Goal: Task Accomplishment & Management: Use online tool/utility

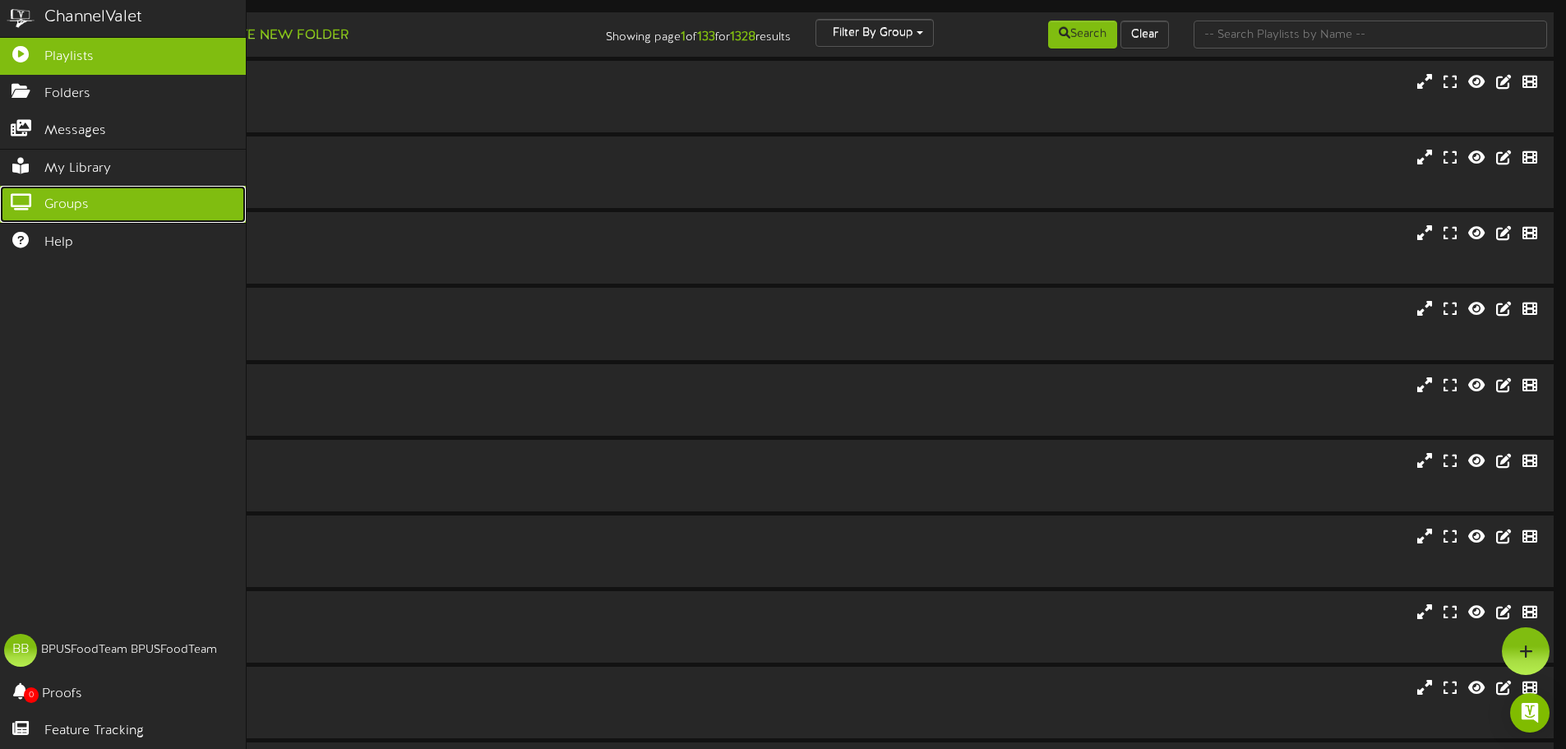
click at [22, 189] on link "Groups" at bounding box center [123, 204] width 246 height 37
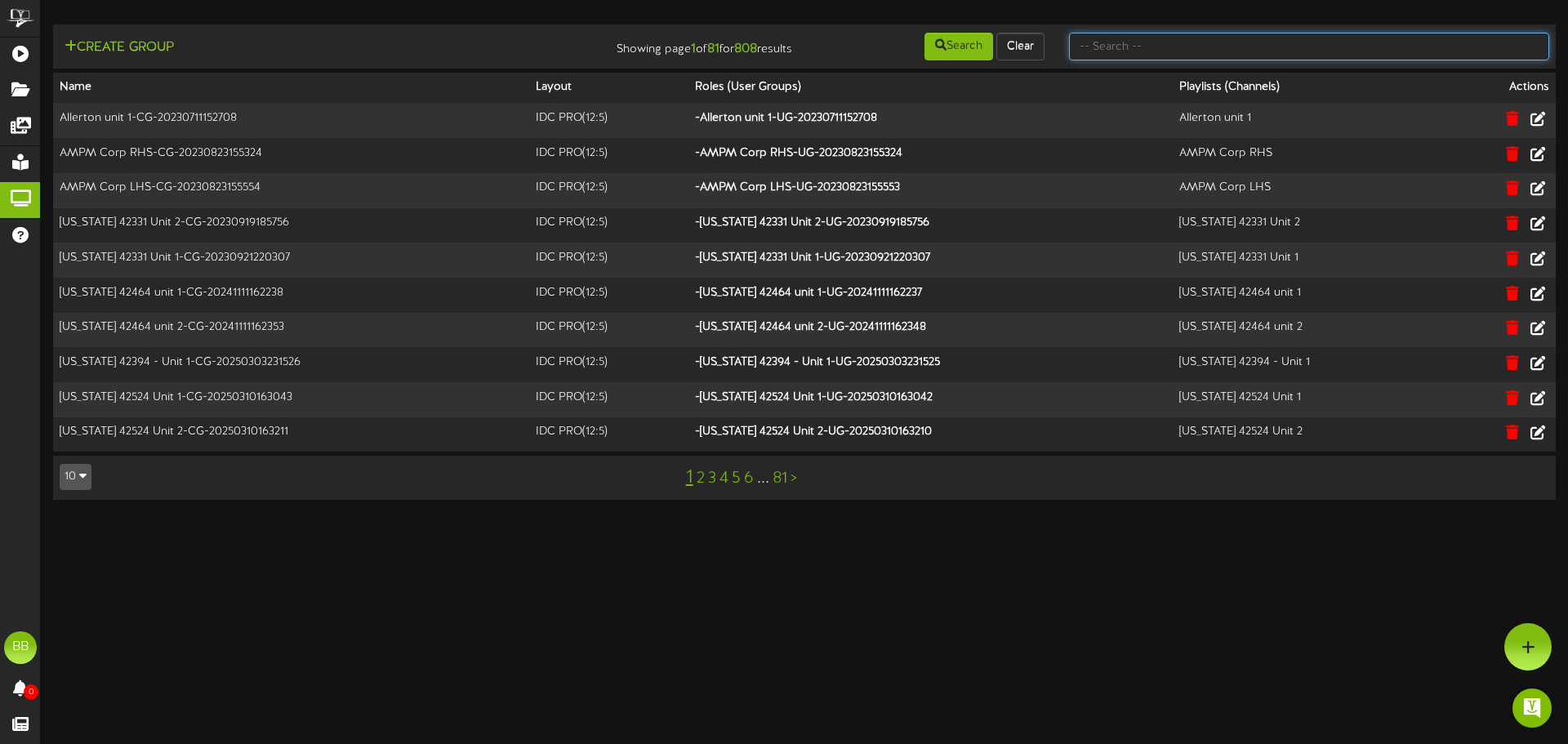
click at [1316, 50] on input "text" at bounding box center [1308, 47] width 480 height 28
type input "tfc southern"
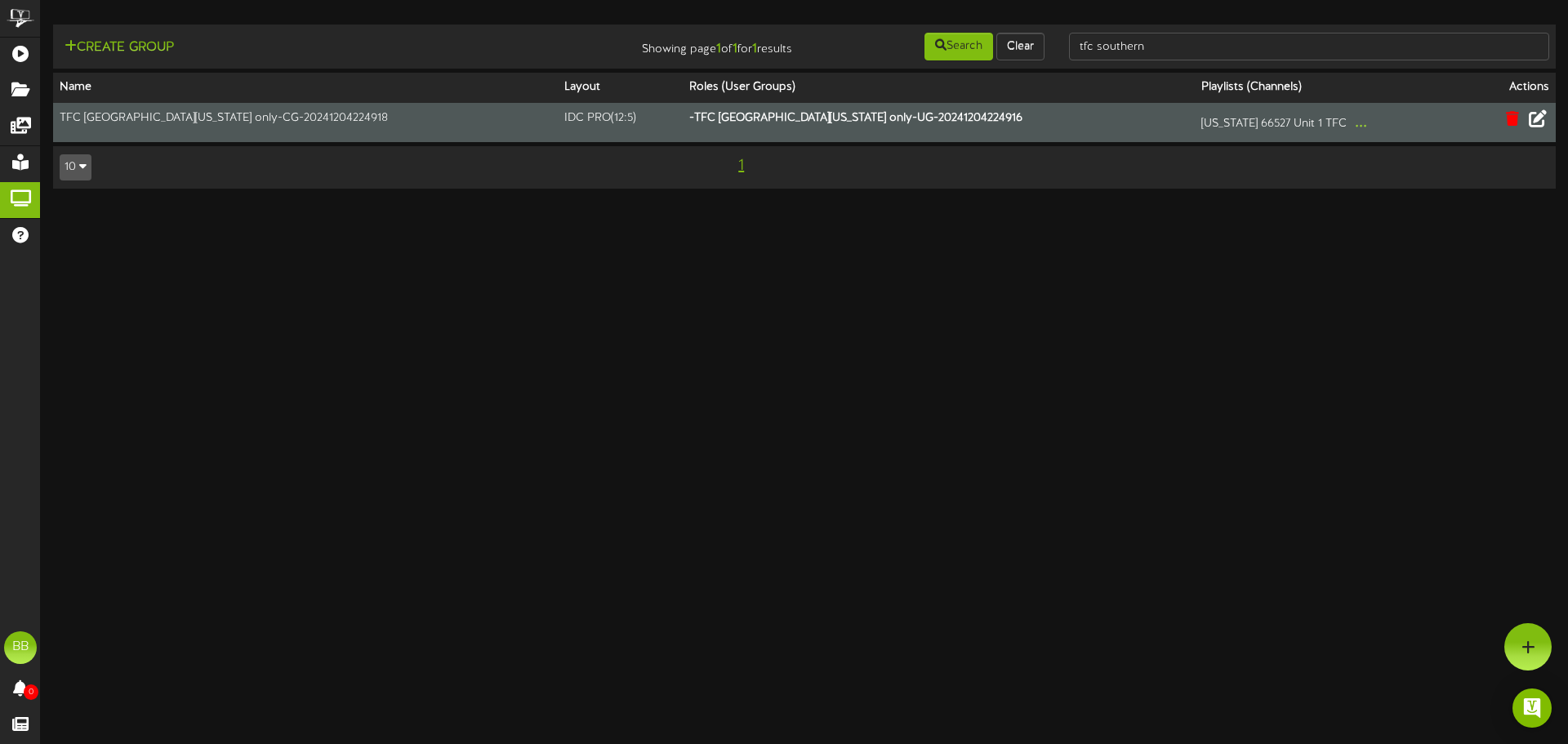
click at [1542, 122] on icon at bounding box center [1537, 118] width 18 height 18
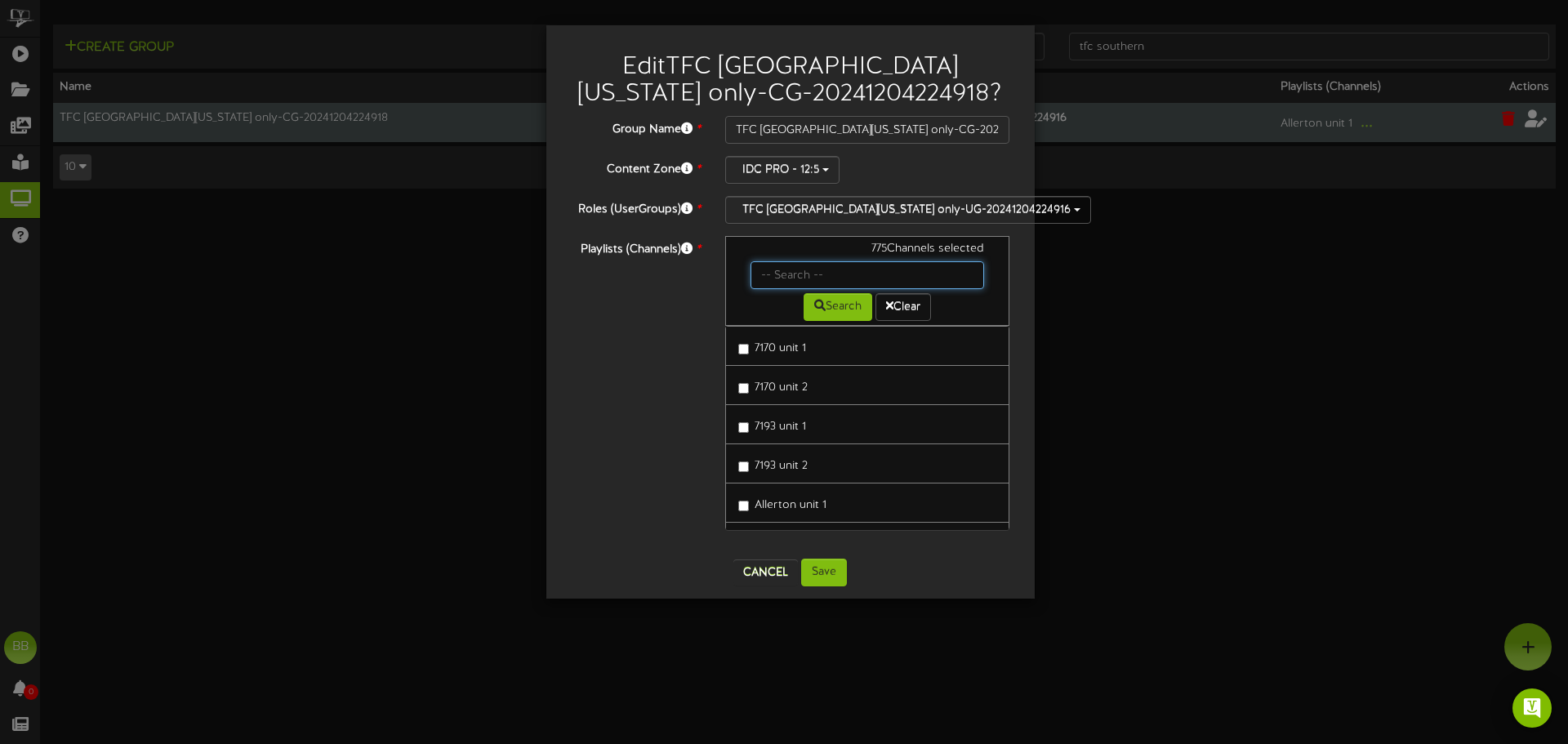
click at [856, 267] on input "text" at bounding box center [868, 275] width 234 height 28
click at [760, 578] on button "Cancel" at bounding box center [765, 572] width 65 height 26
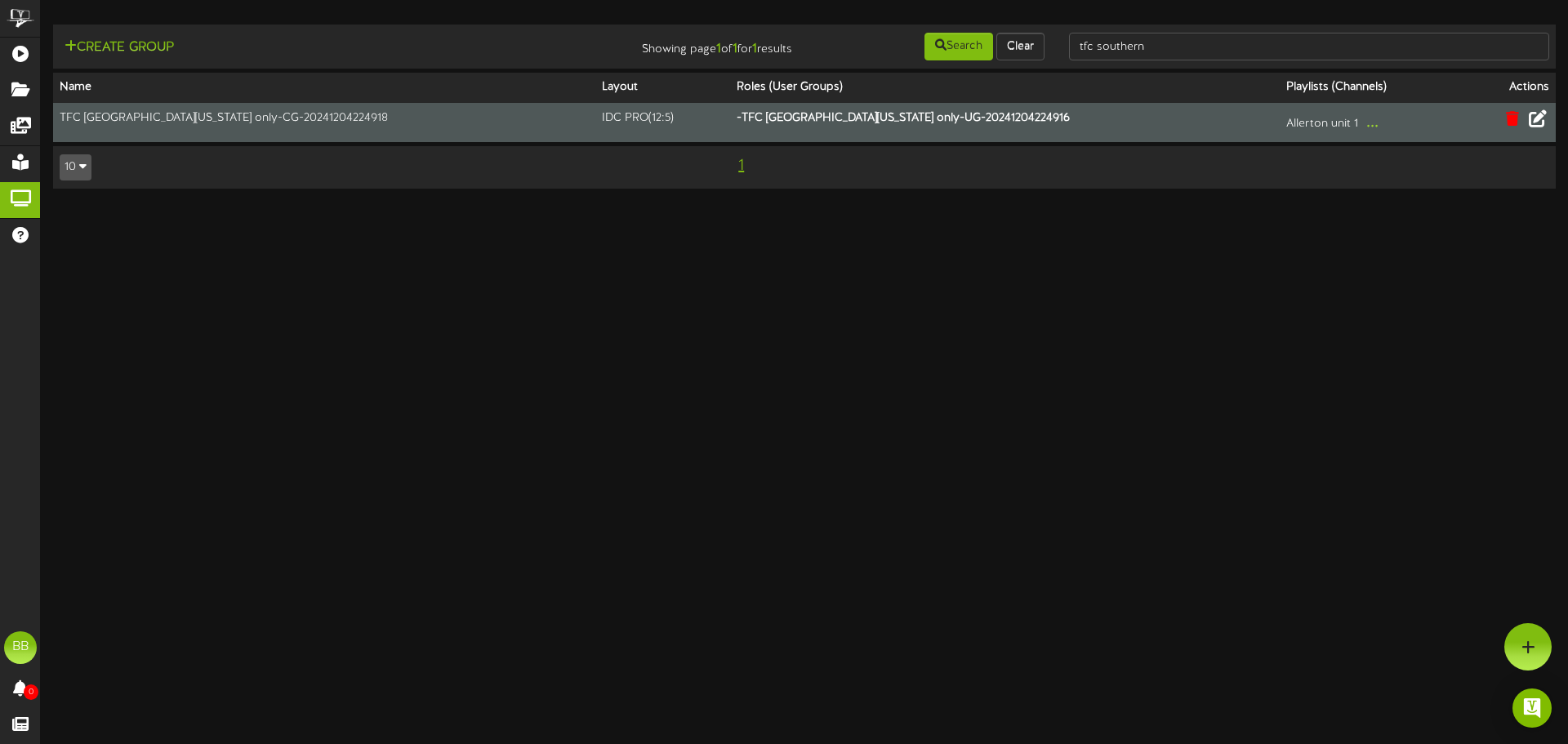
click at [1537, 120] on icon at bounding box center [1537, 118] width 18 height 18
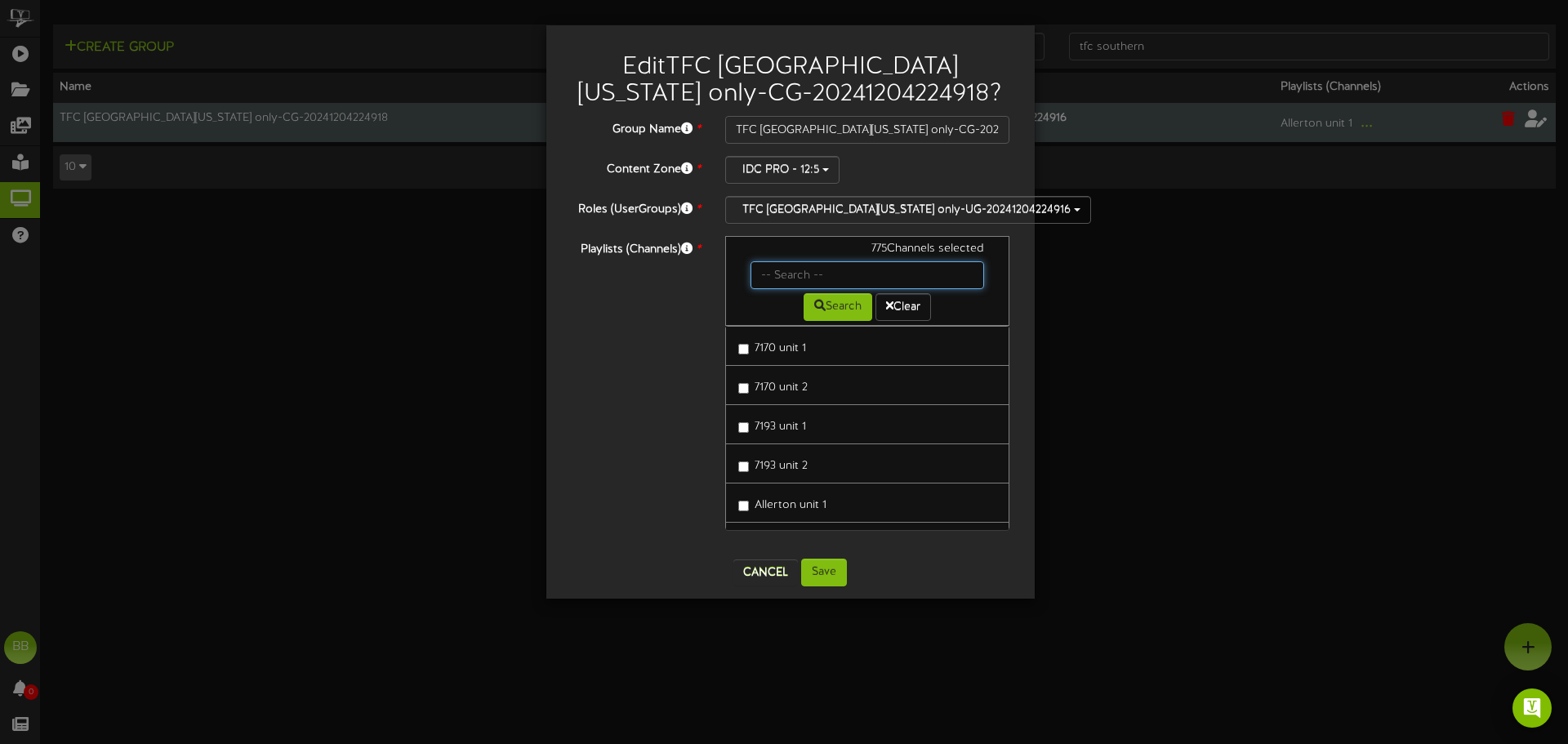
click at [861, 264] on input "text" at bounding box center [868, 275] width 234 height 28
paste input "Allerton unit 1"
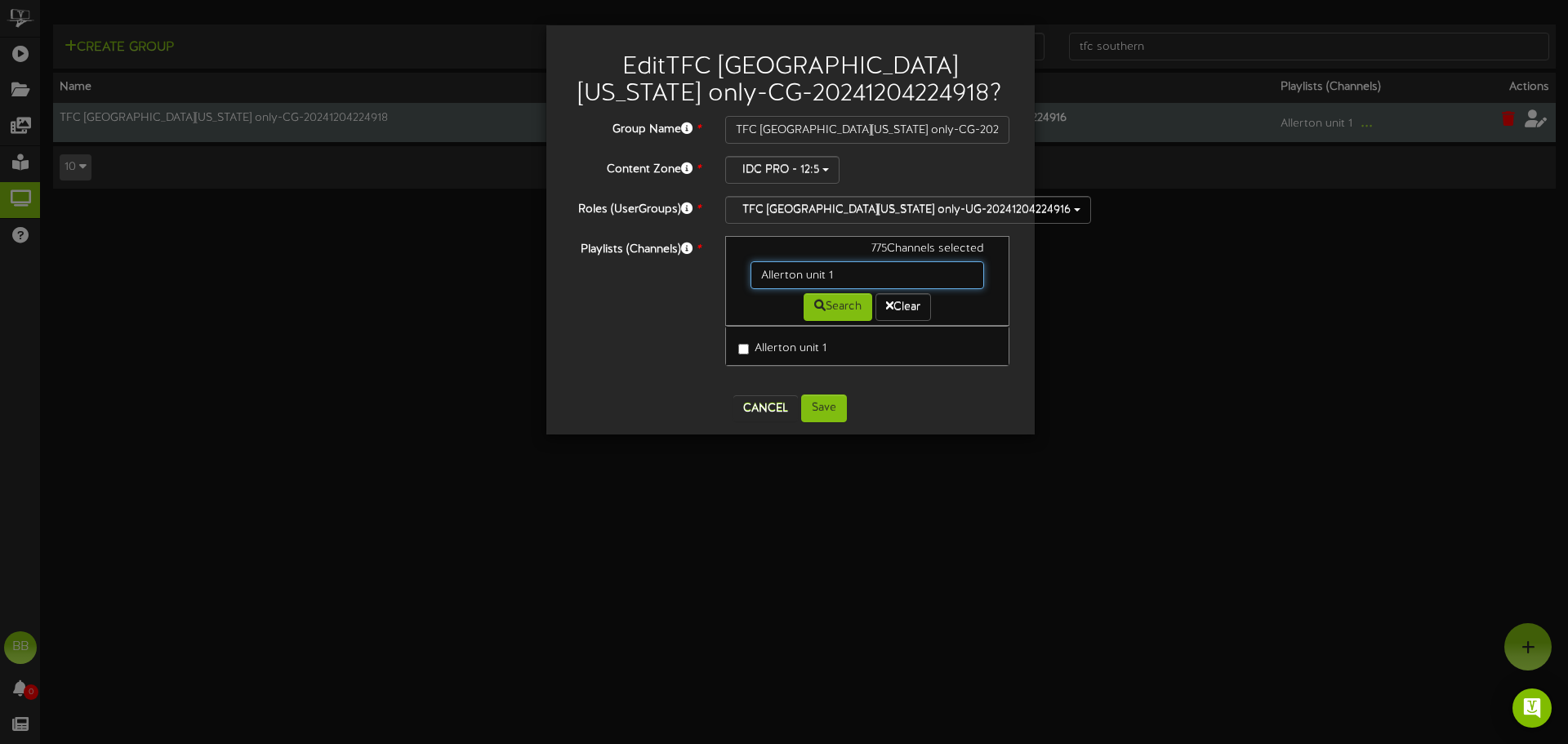
drag, startPoint x: 658, startPoint y: 270, endPoint x: 577, endPoint y: 261, distance: 81.5
click at [577, 261] on div "Playlists (Channels) * 775 Channels selected Allerton unit 1 Search Clear Aller…" at bounding box center [789, 309] width 464 height 146
paste input "[US_STATE] 7049 only 1 unit"
type input "[US_STATE] 7049 only 1 unit"
drag, startPoint x: 949, startPoint y: 272, endPoint x: 453, endPoint y: 244, distance: 496.8
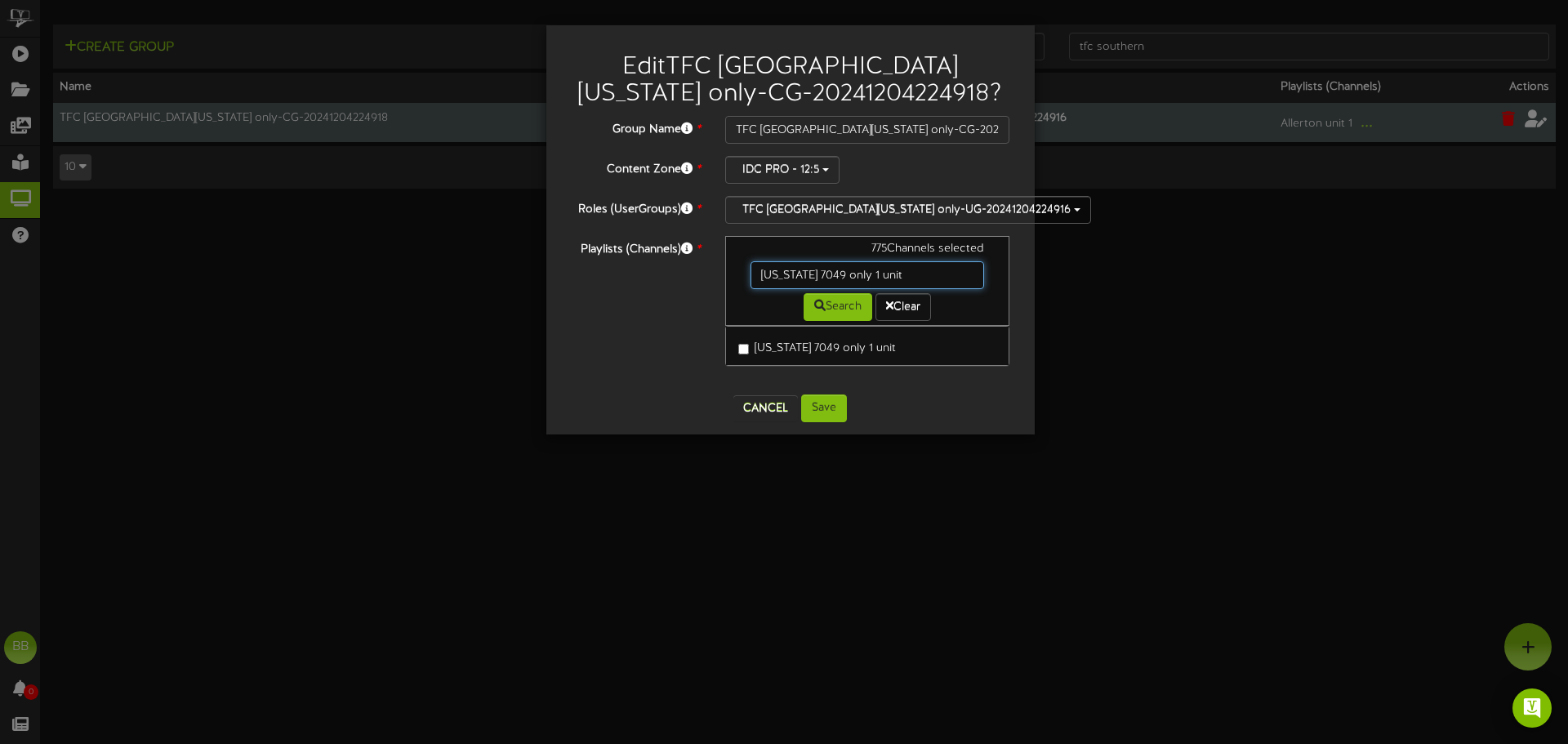
click at [453, 244] on div "Edit TFC [GEOGRAPHIC_DATA][US_STATE] only-CG-20241204224918 ? Group Name * TFC …" at bounding box center [784, 372] width 1568 height 744
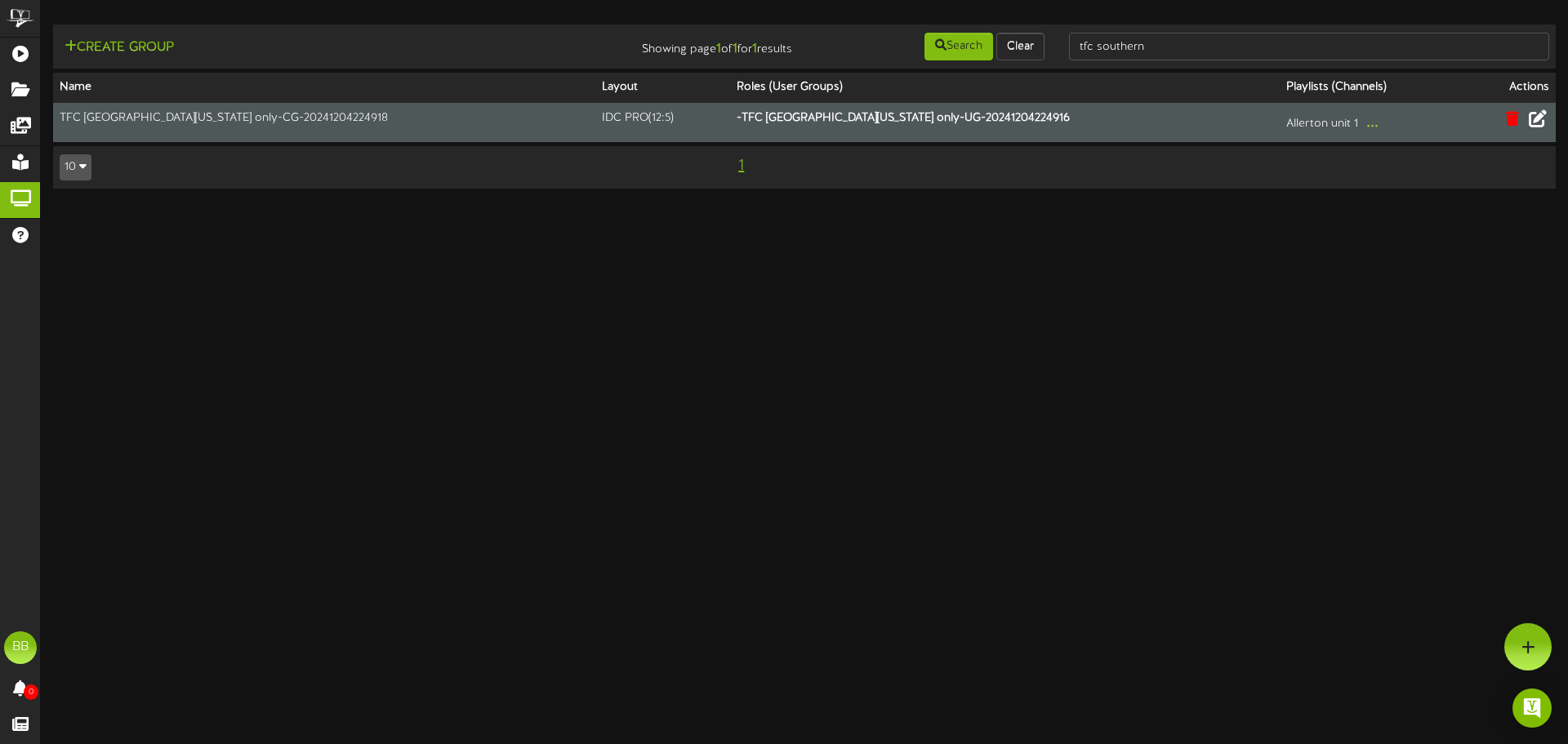
click at [1535, 123] on icon at bounding box center [1537, 118] width 18 height 18
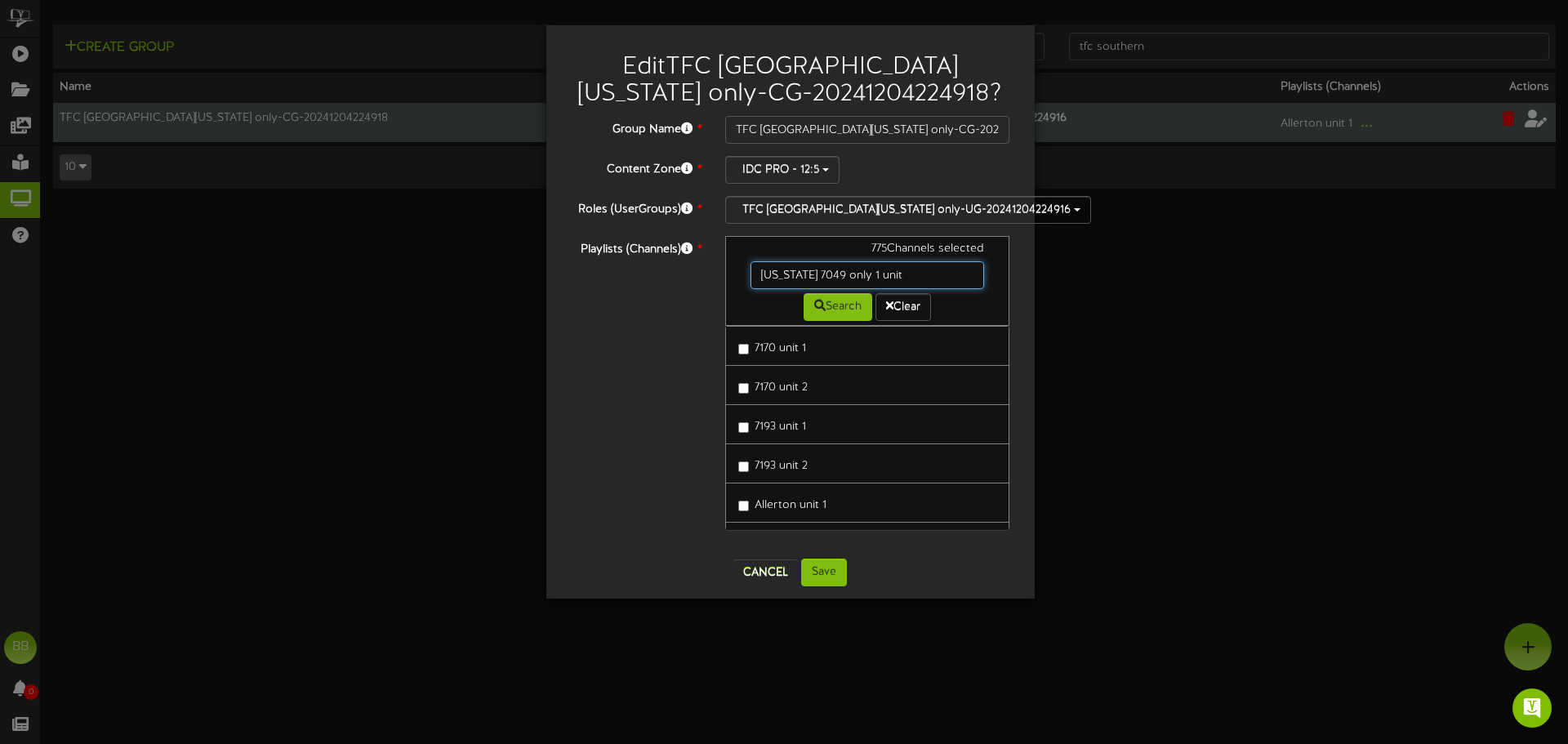
drag, startPoint x: 918, startPoint y: 281, endPoint x: 617, endPoint y: 258, distance: 301.9
click at [618, 258] on div "Playlists (Channels) * 775 Channels selected [US_STATE] 7049 only 1 unit Search…" at bounding box center [789, 391] width 464 height 310
paste input "[US_STATE] 7096 unit 1"
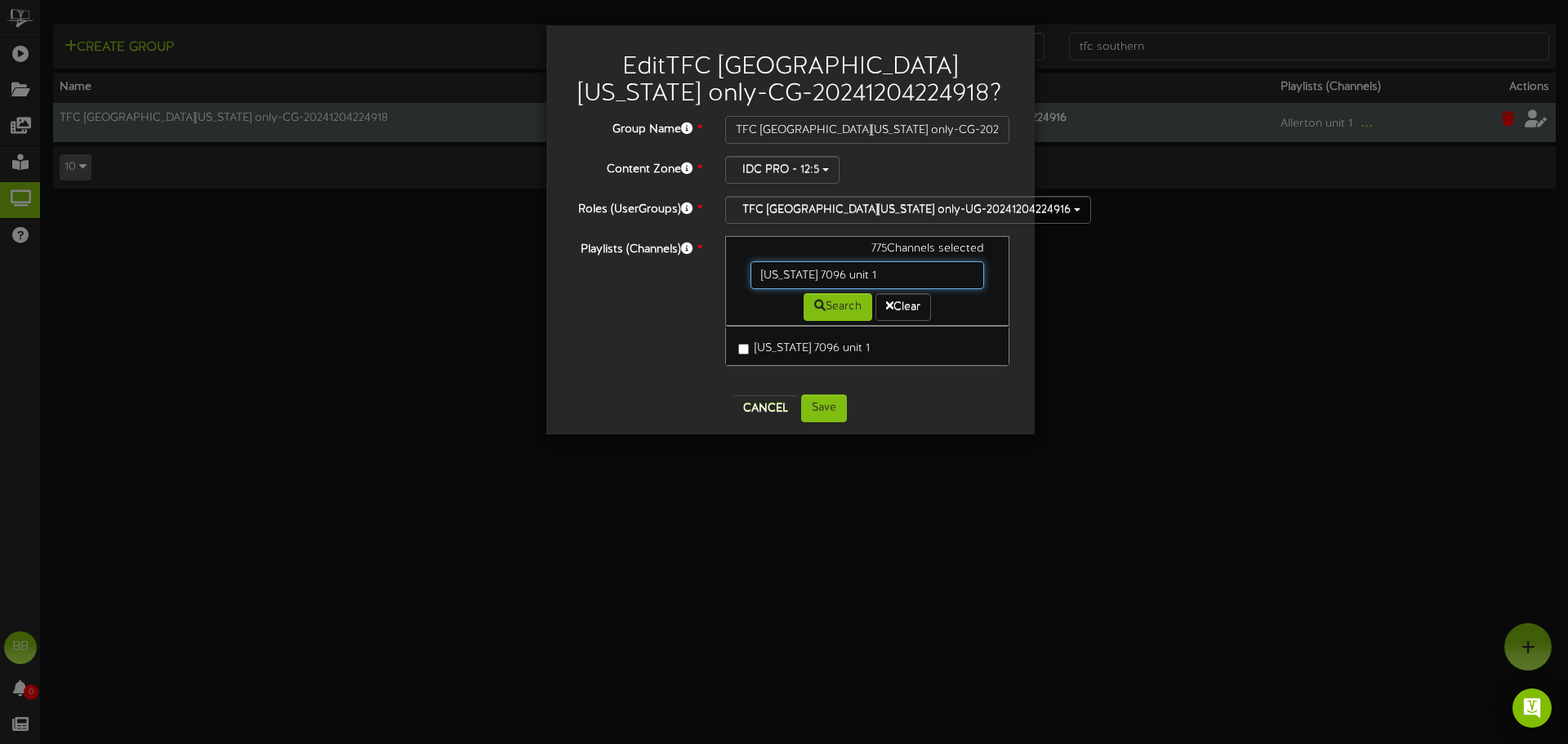
drag, startPoint x: 927, startPoint y: 275, endPoint x: 611, endPoint y: 264, distance: 316.2
click at [613, 264] on div "Playlists (Channels) * 775 Channels selected [US_STATE] 7096 unit 1 Search Clea…" at bounding box center [789, 309] width 464 height 146
paste input "55 U"
drag, startPoint x: 931, startPoint y: 278, endPoint x: 596, endPoint y: 249, distance: 336.3
click at [596, 249] on div "Playlists (Channels) * 775 Channels selected [US_STATE][STREET_ADDRESS] Search …" at bounding box center [789, 309] width 464 height 146
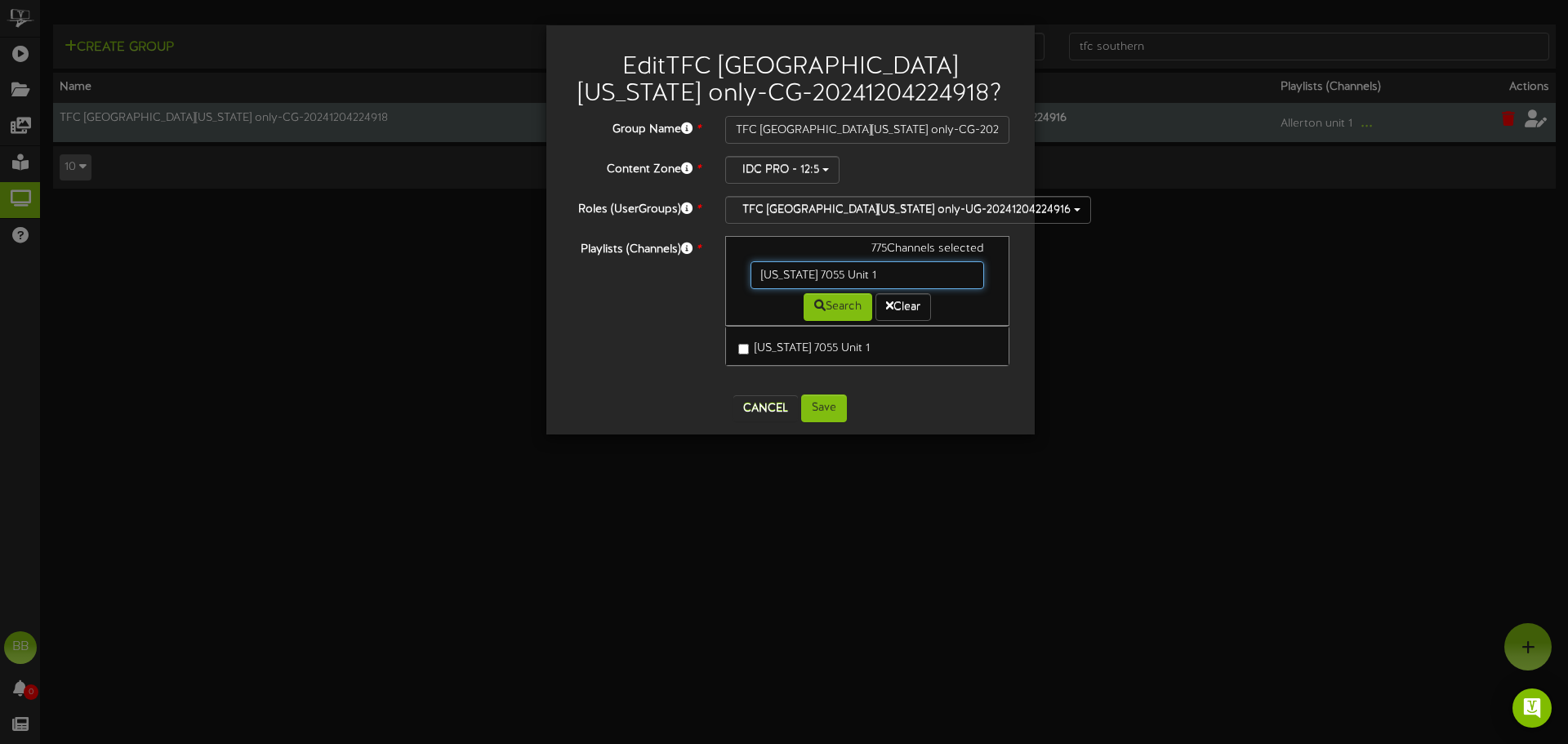
paste input "189 unit 2"
type input "[US_STATE] 7189 unit 2"
click at [912, 306] on button "Clear" at bounding box center [903, 307] width 56 height 28
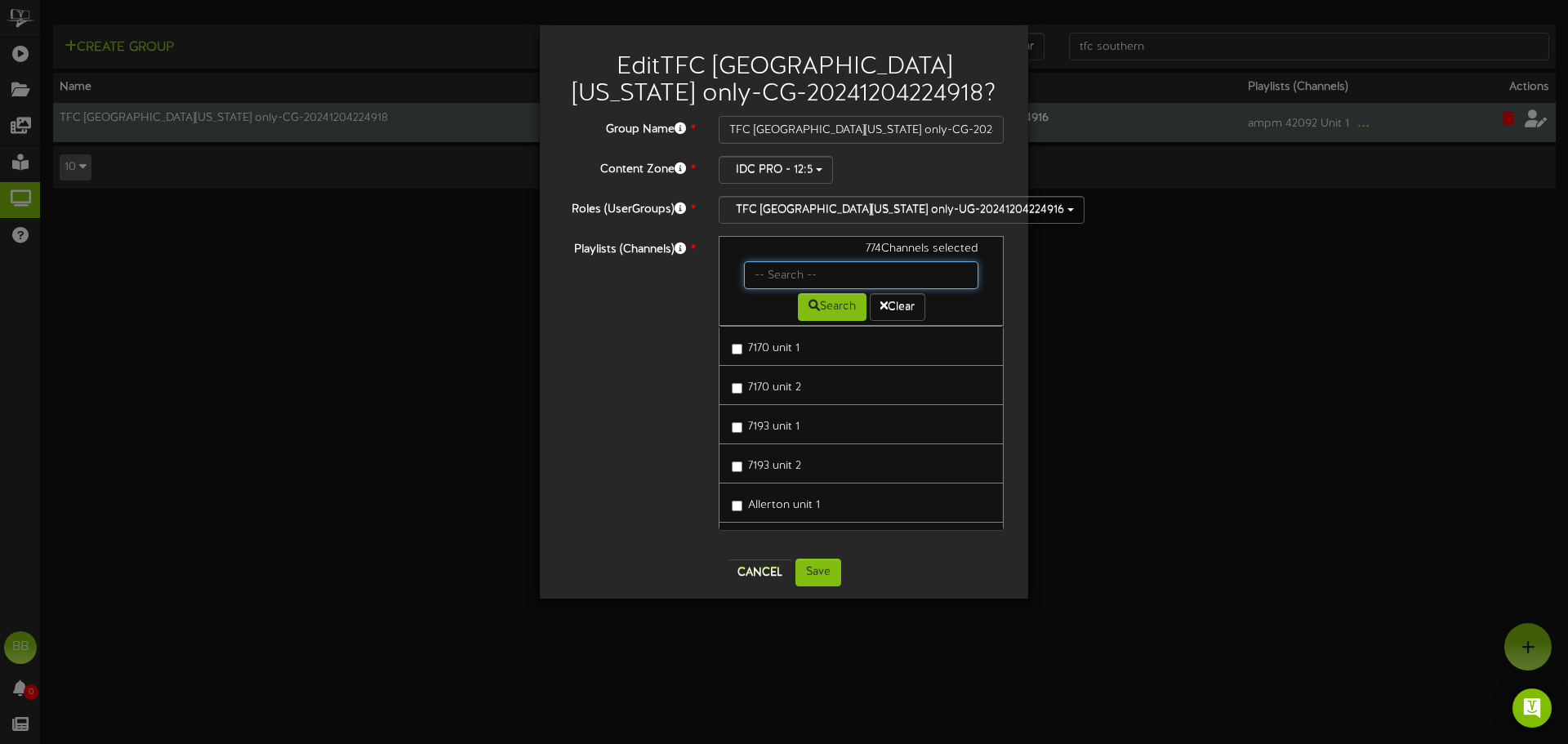
click at [884, 278] on input "text" at bounding box center [861, 275] width 234 height 28
paste input "[US_STATE] 7049 only 1 unit"
type input "[US_STATE] 7049 only 1 unit"
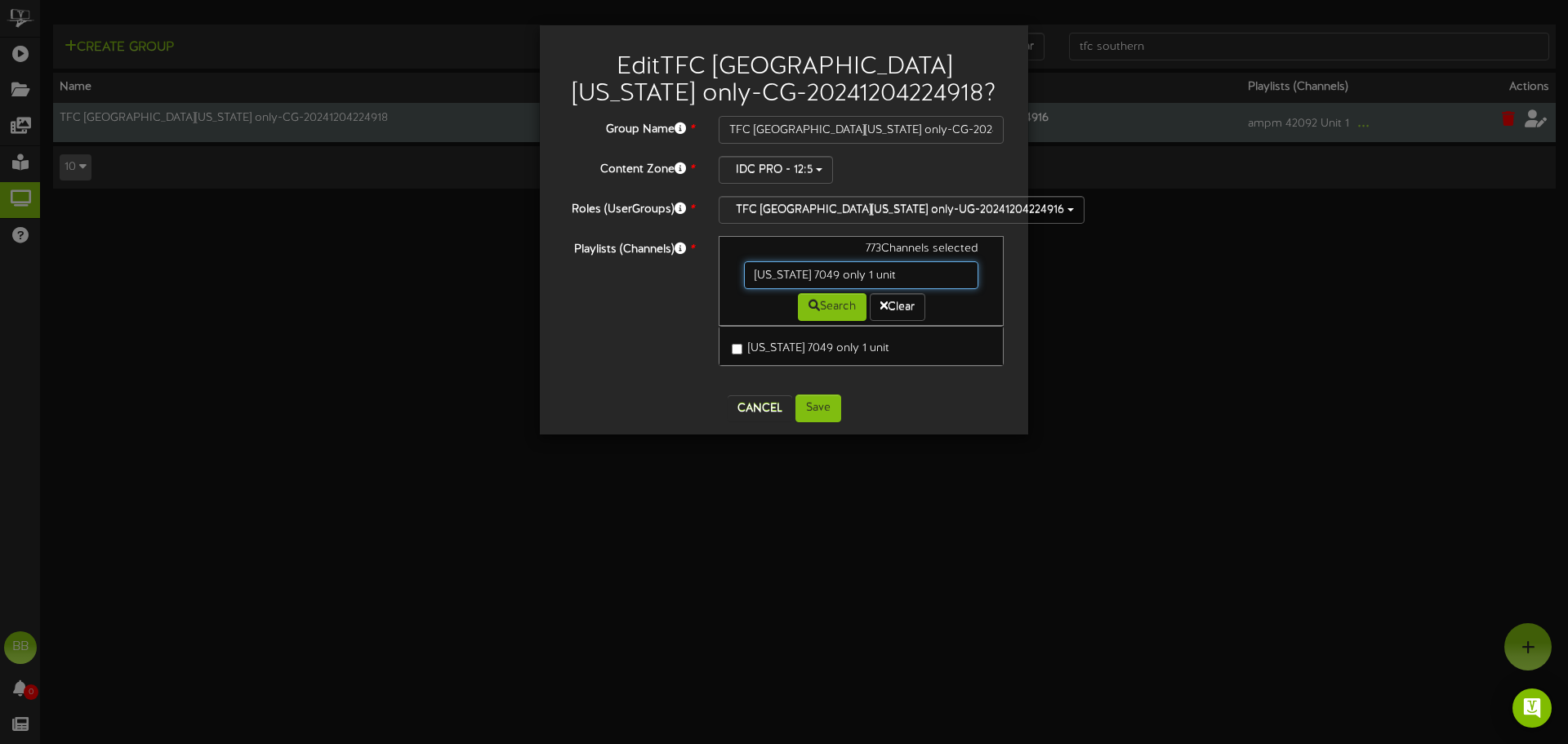
drag, startPoint x: 916, startPoint y: 280, endPoint x: 470, endPoint y: 270, distance: 446.1
click at [470, 270] on div "Edit TFC [GEOGRAPHIC_DATA][US_STATE] only-CG-20241204224918 ? Group Name * TFC …" at bounding box center [784, 372] width 1568 height 744
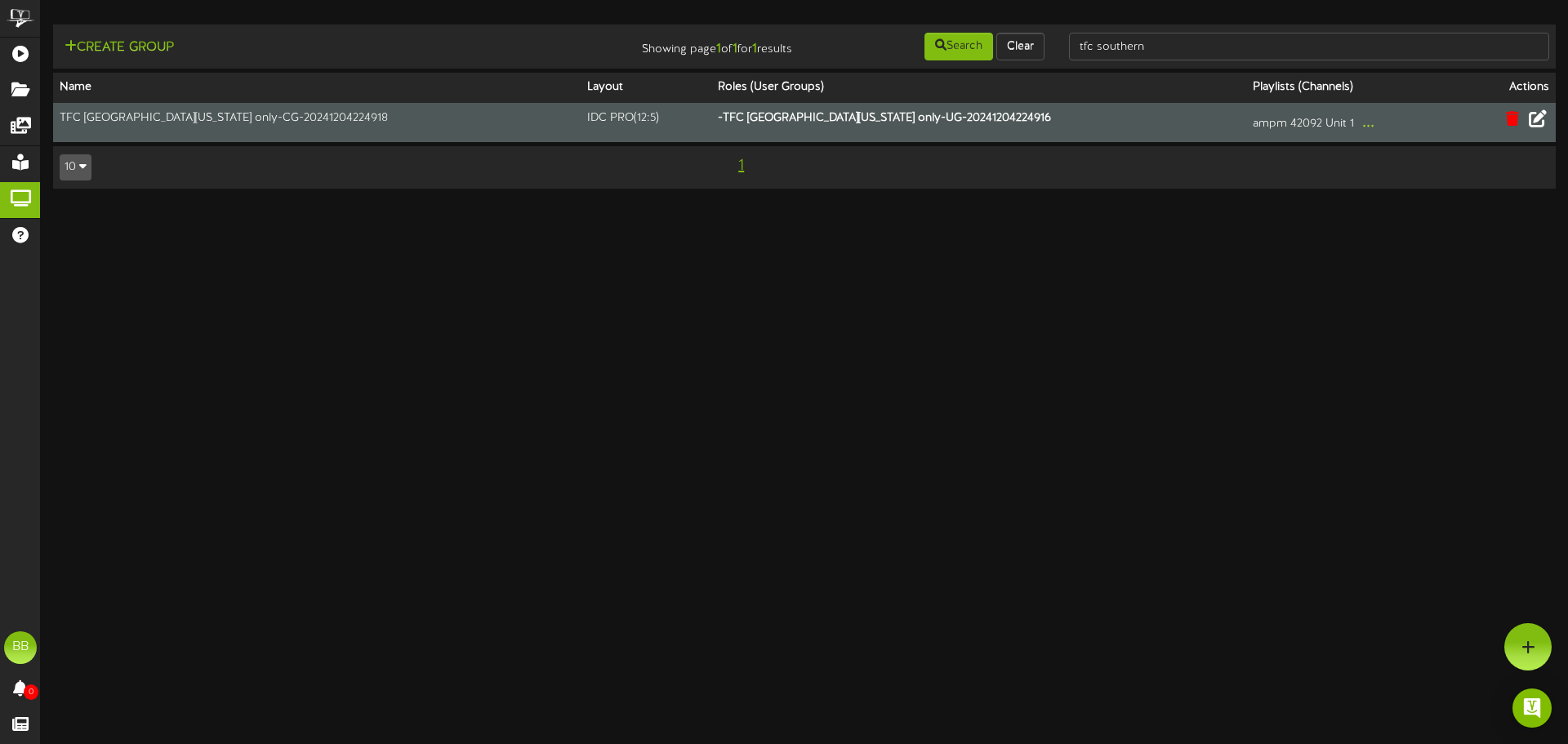
click at [1534, 127] on icon at bounding box center [1537, 118] width 18 height 18
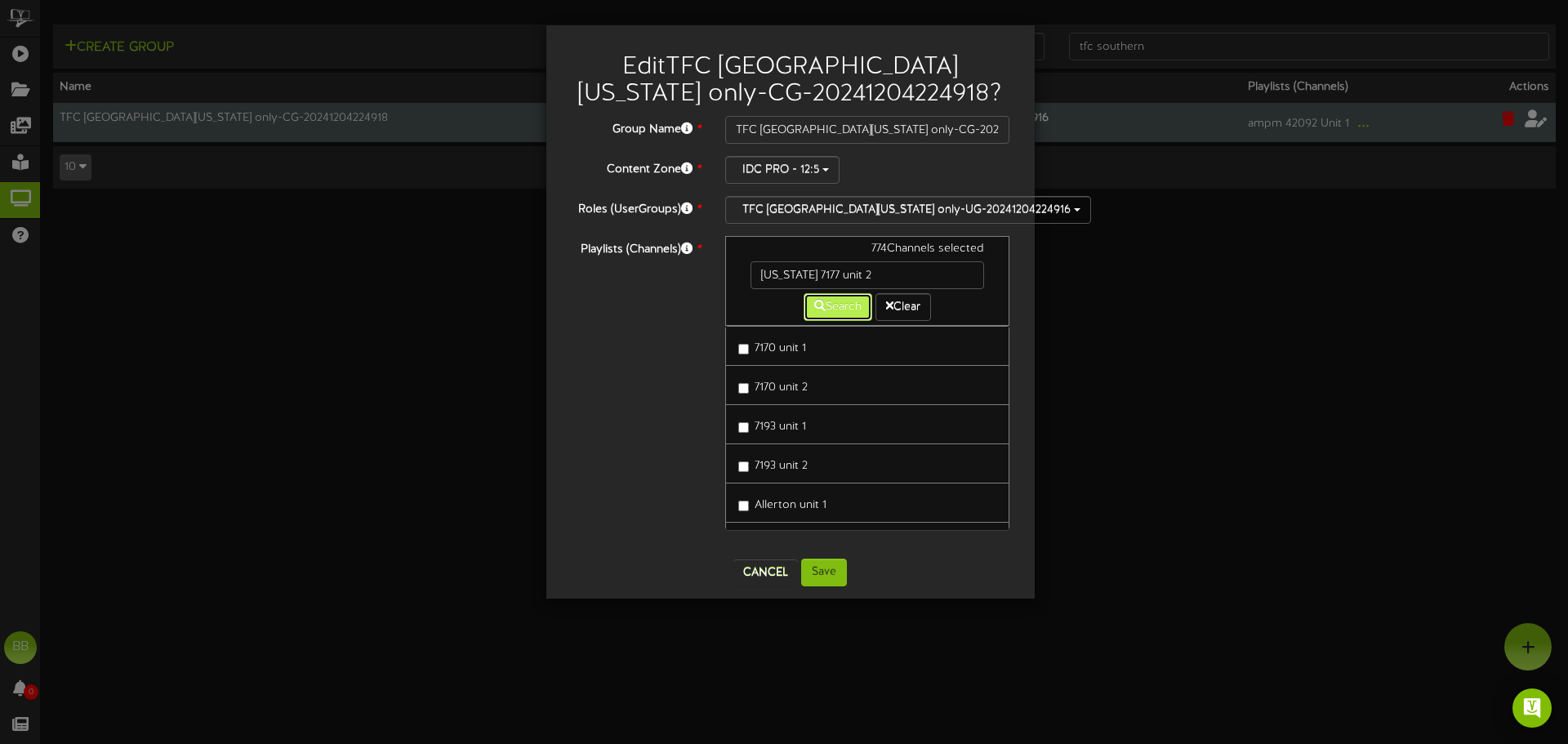
click at [849, 312] on button "Search" at bounding box center [837, 307] width 69 height 28
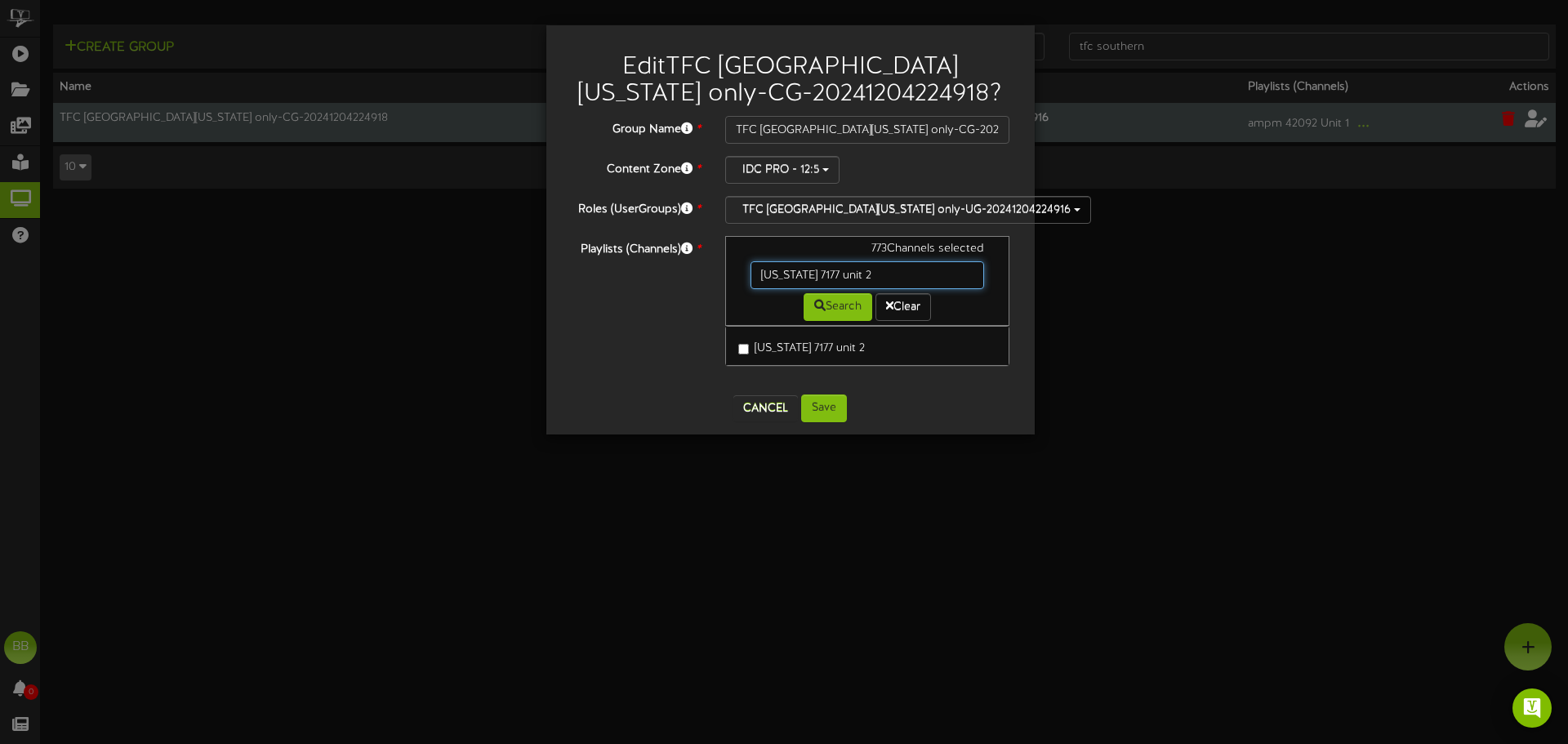
drag, startPoint x: 786, startPoint y: 261, endPoint x: 686, endPoint y: 264, distance: 100.0
click at [686, 264] on div "Playlists (Channels) * 773 Channels selected [US_STATE] 7177 unit 2 Search Clea…" at bounding box center [789, 309] width 464 height 146
paste input "049 only 1 unit"
drag, startPoint x: 873, startPoint y: 273, endPoint x: 636, endPoint y: 267, distance: 237.1
click at [636, 267] on div "Playlists (Channels) * 772 Channels selected [US_STATE] 7049 only 1 unit Search…" at bounding box center [789, 309] width 464 height 146
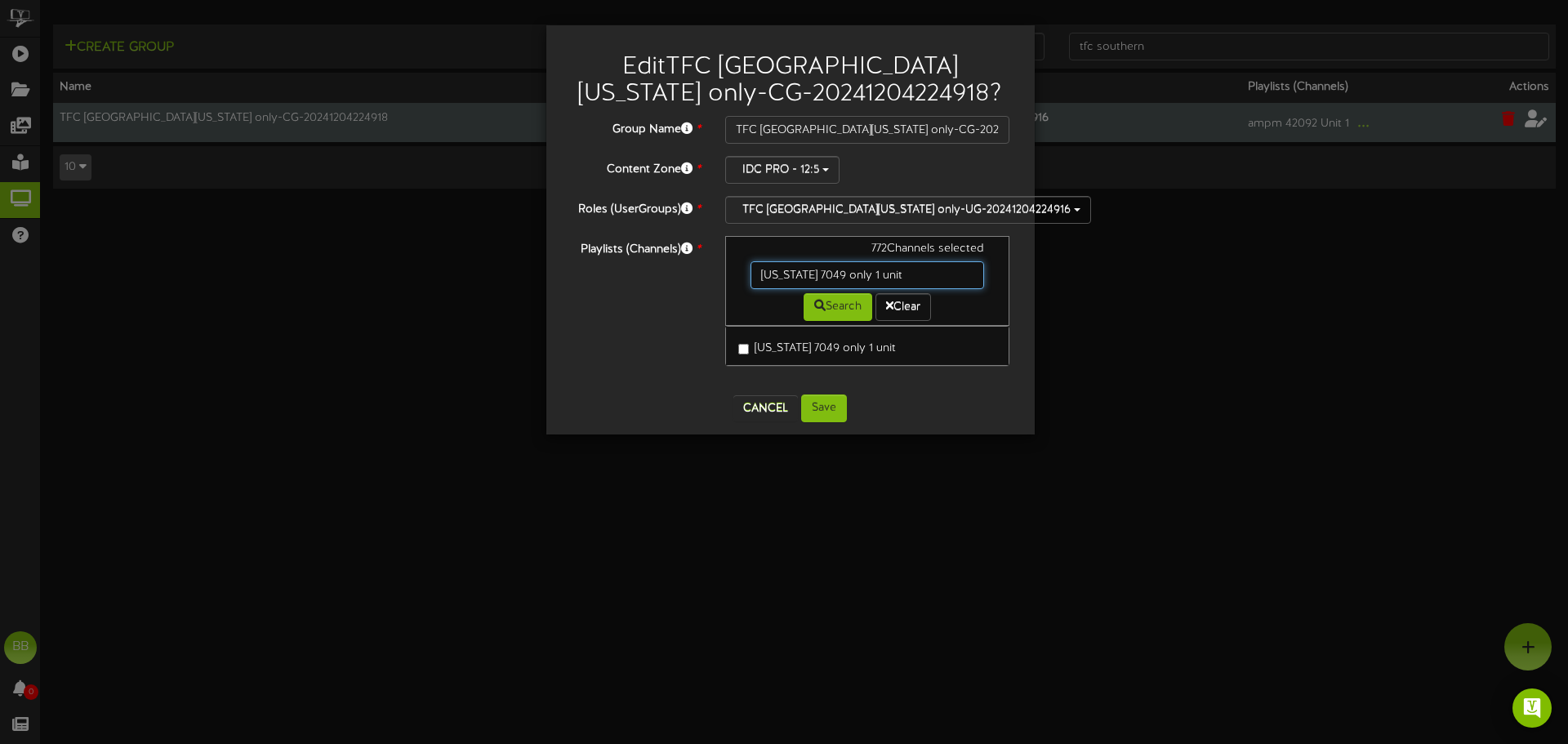
paste input "[US_STATE] 66527 Unit 1 TFC"
type input "[US_STATE] 66527 Unit 1 TFC"
click at [842, 304] on button "Search" at bounding box center [837, 307] width 69 height 28
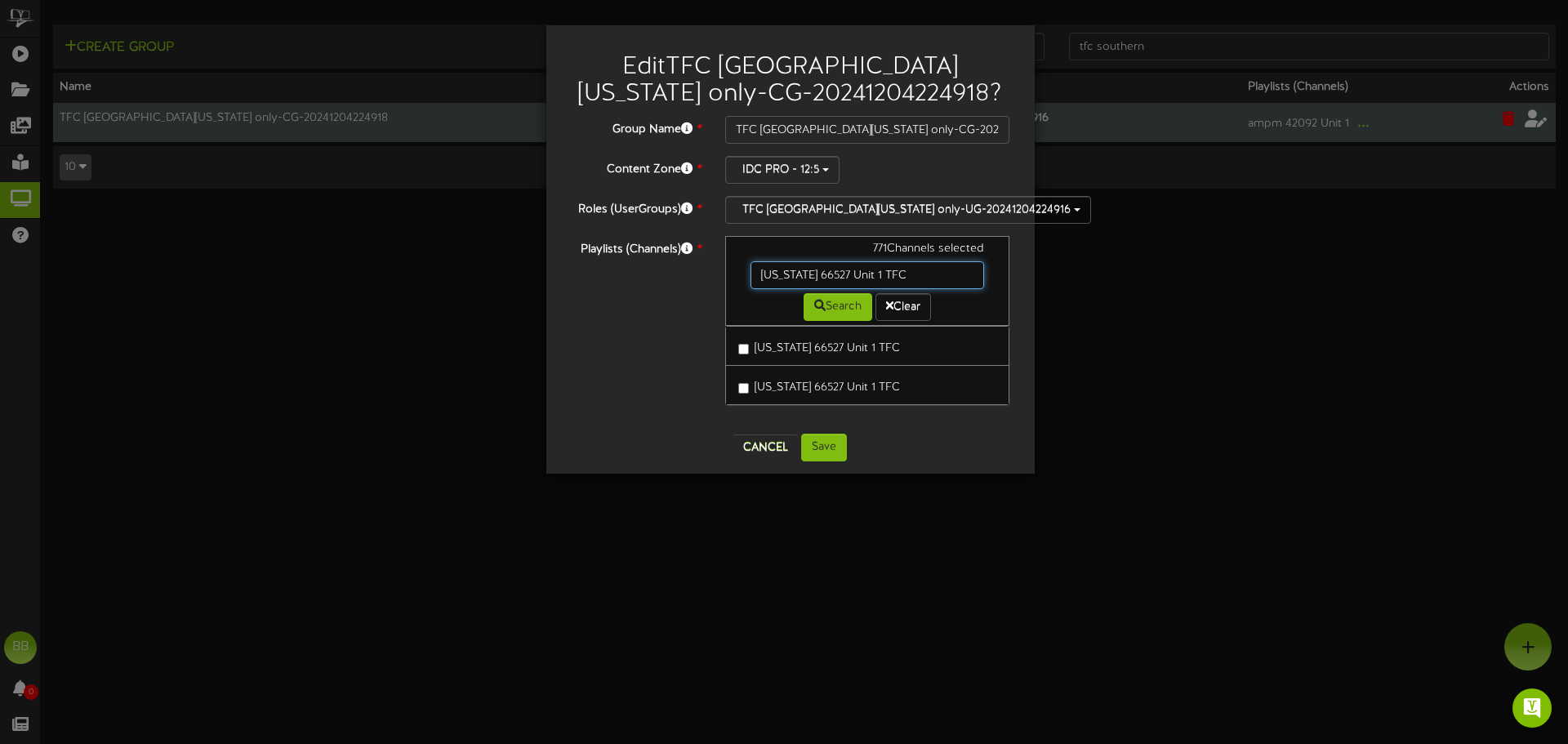
drag, startPoint x: 920, startPoint y: 280, endPoint x: 539, endPoint y: 264, distance: 381.3
click at [539, 264] on div "Edit TFC [GEOGRAPHIC_DATA][US_STATE] only-CG-20241204224918 ? Group Name * TFC …" at bounding box center [784, 372] width 1568 height 744
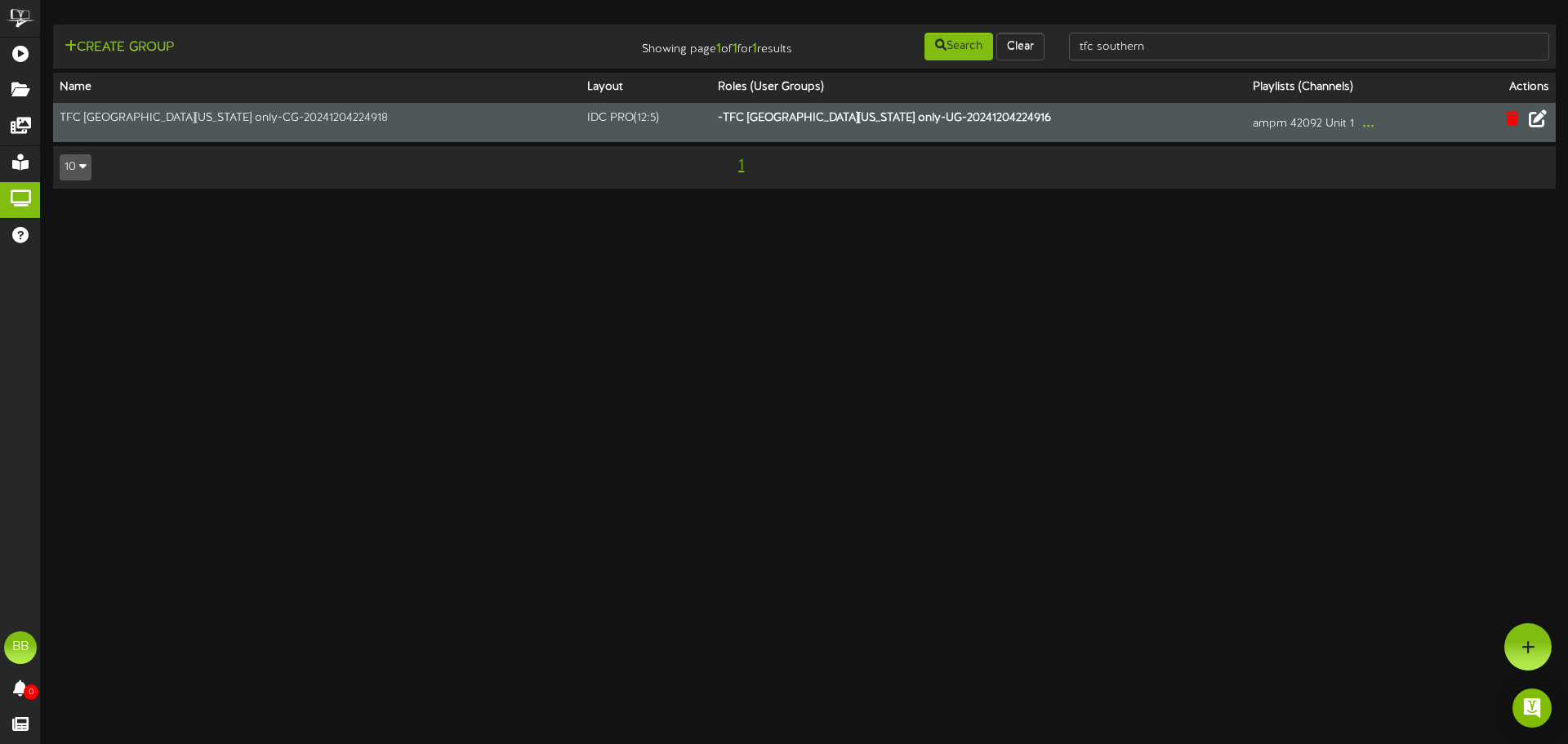
click at [1535, 125] on icon at bounding box center [1537, 118] width 18 height 18
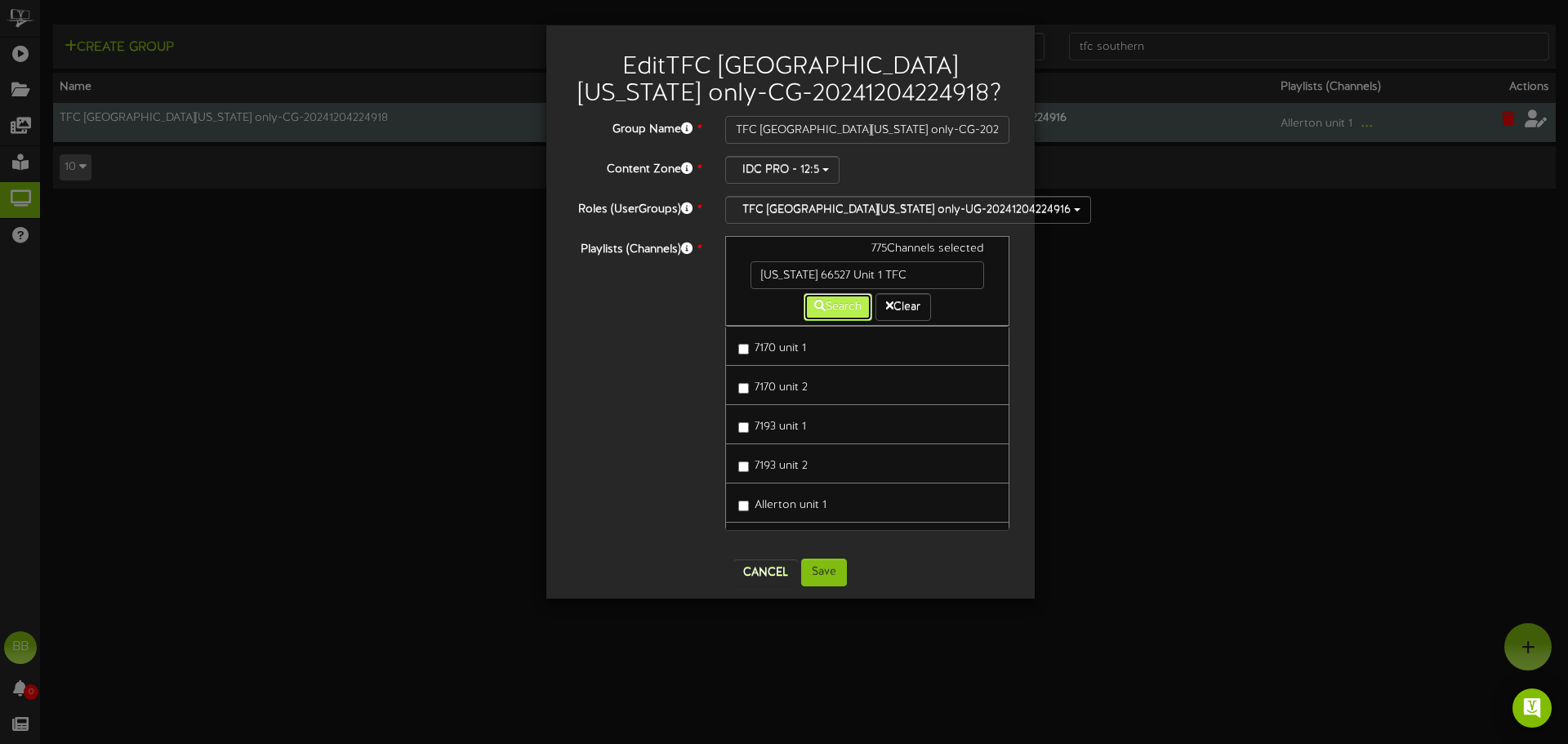
click at [814, 304] on icon at bounding box center [820, 306] width 12 height 12
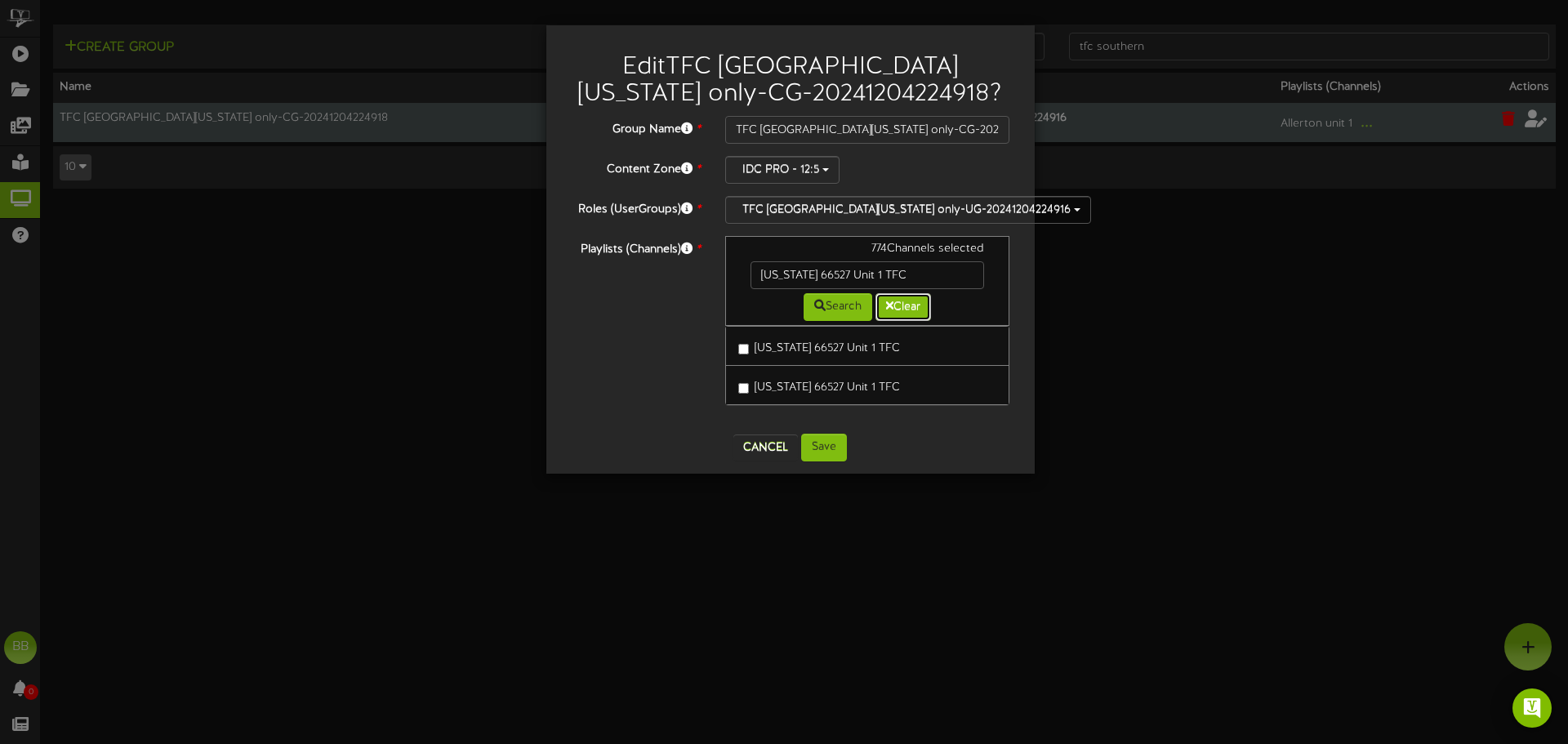
click at [893, 310] on button "Clear" at bounding box center [903, 307] width 56 height 28
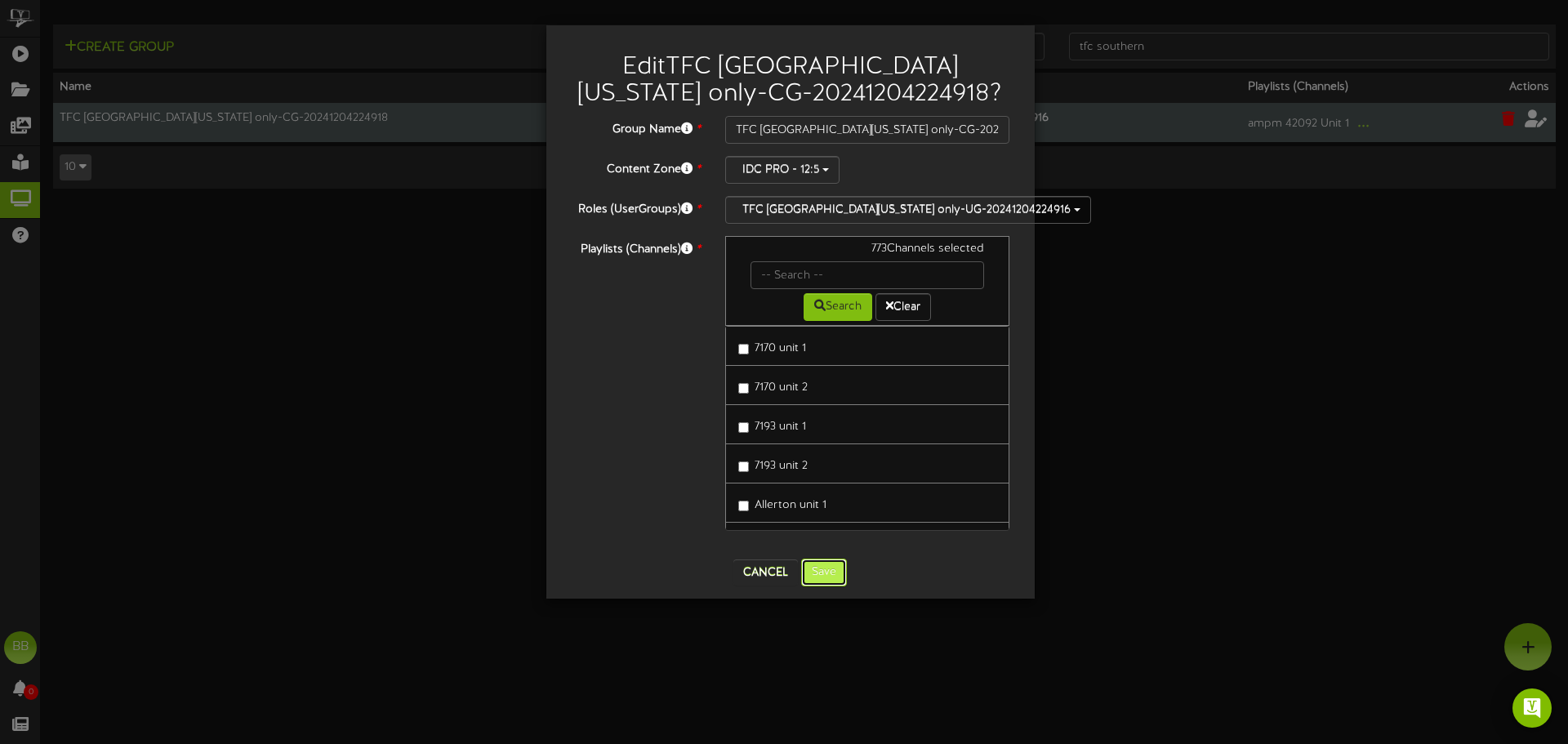
click at [829, 567] on button "Save" at bounding box center [824, 572] width 46 height 28
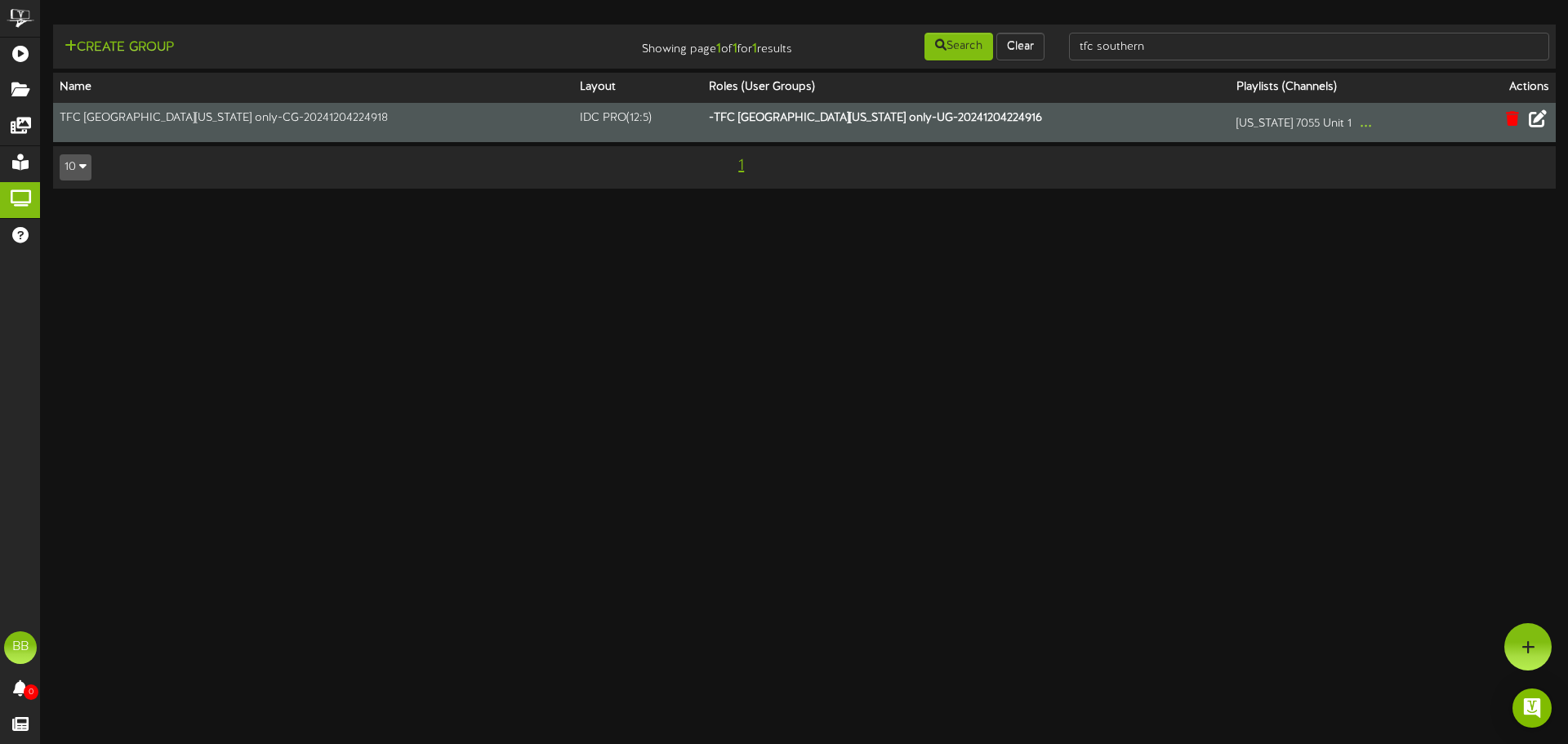
click at [1539, 122] on icon at bounding box center [1537, 118] width 18 height 18
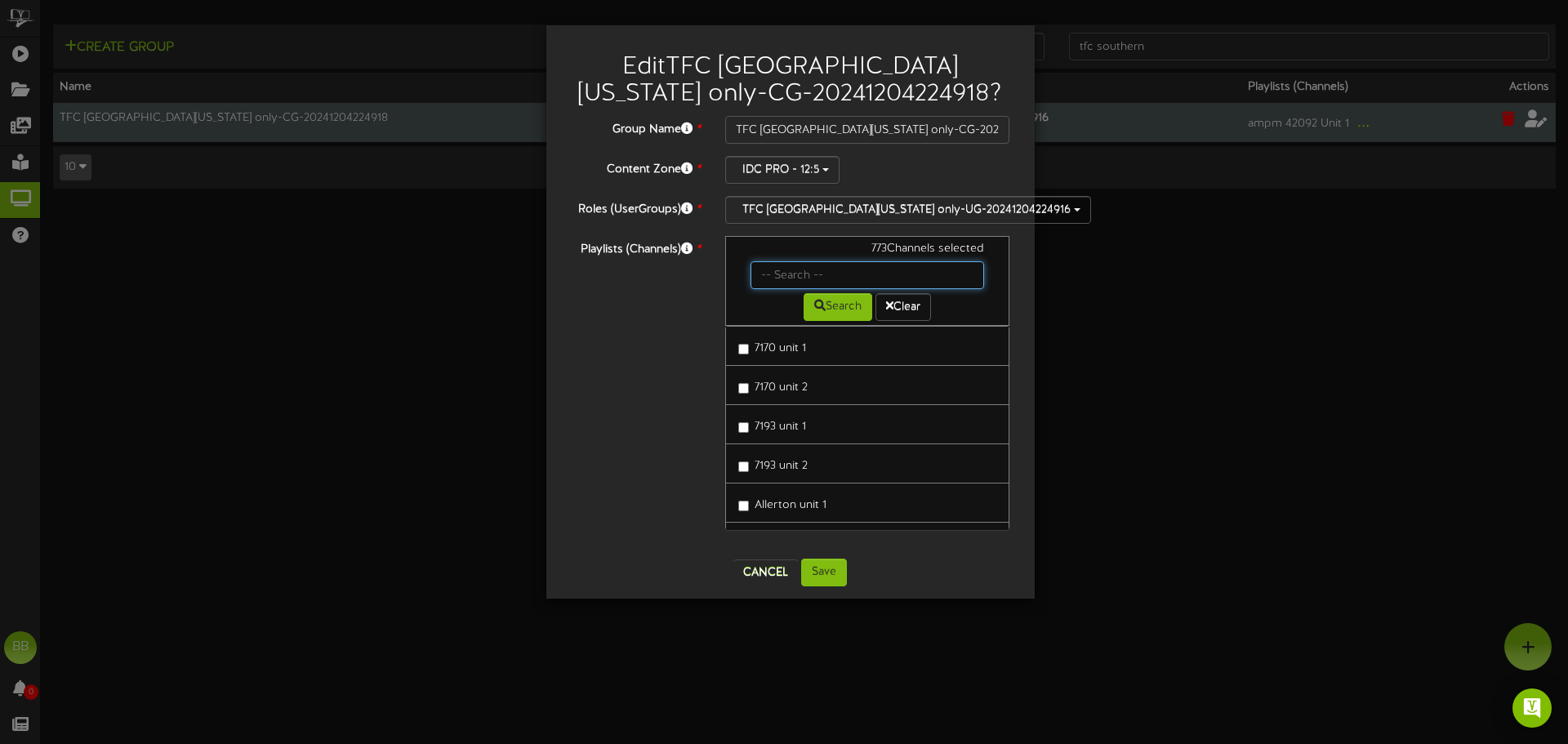
click at [839, 265] on input "text" at bounding box center [868, 275] width 234 height 28
paste input "[US_STATE] 7049 only 1 unit"
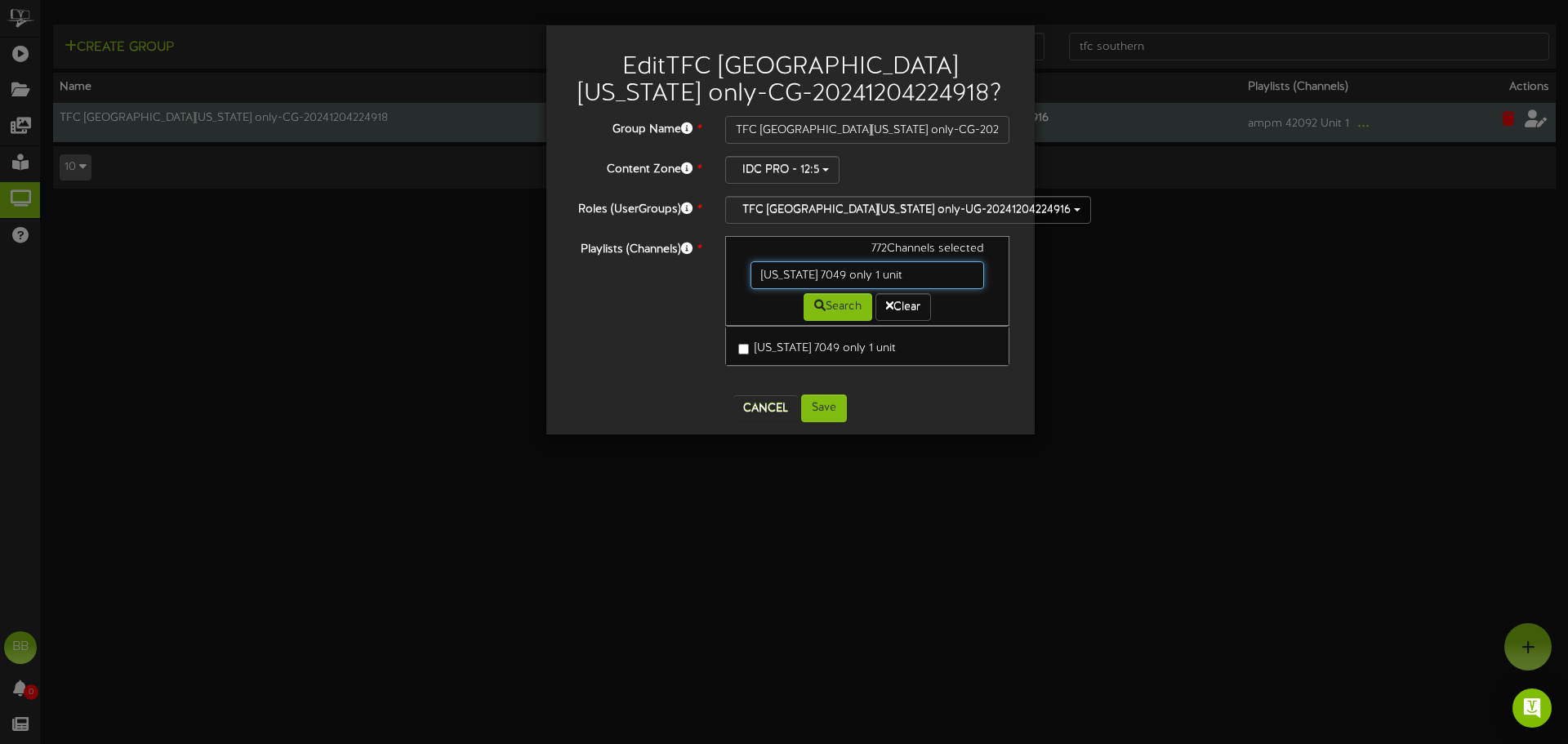
drag, startPoint x: 916, startPoint y: 277, endPoint x: 658, endPoint y: 255, distance: 258.9
click at [658, 255] on div "Playlists (Channels) * 772 Channels selected [US_STATE] 7049 only 1 unit Search…" at bounding box center [789, 309] width 464 height 146
paste input "177 unit 2"
click at [837, 305] on button "Search" at bounding box center [837, 307] width 69 height 28
drag, startPoint x: 893, startPoint y: 277, endPoint x: 710, endPoint y: 273, distance: 183.0
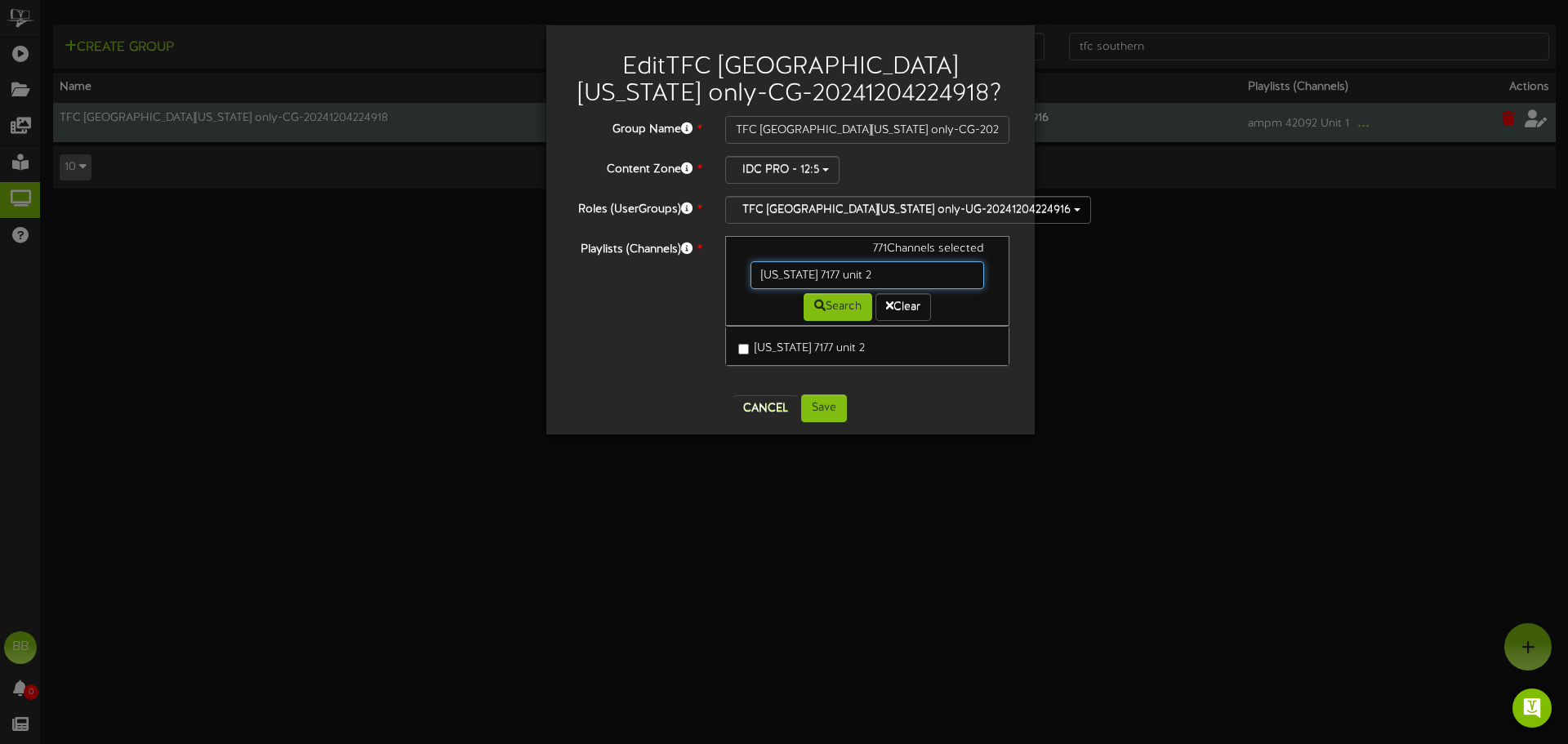
click at [710, 273] on div "Playlists (Channels) * 771 Channels selected [US_STATE] 7177 unit 2 Search Clea…" at bounding box center [789, 309] width 464 height 146
paste input "[US_STATE] 66527 Unit 1 TFC"
click at [822, 308] on button "Search" at bounding box center [837, 307] width 69 height 28
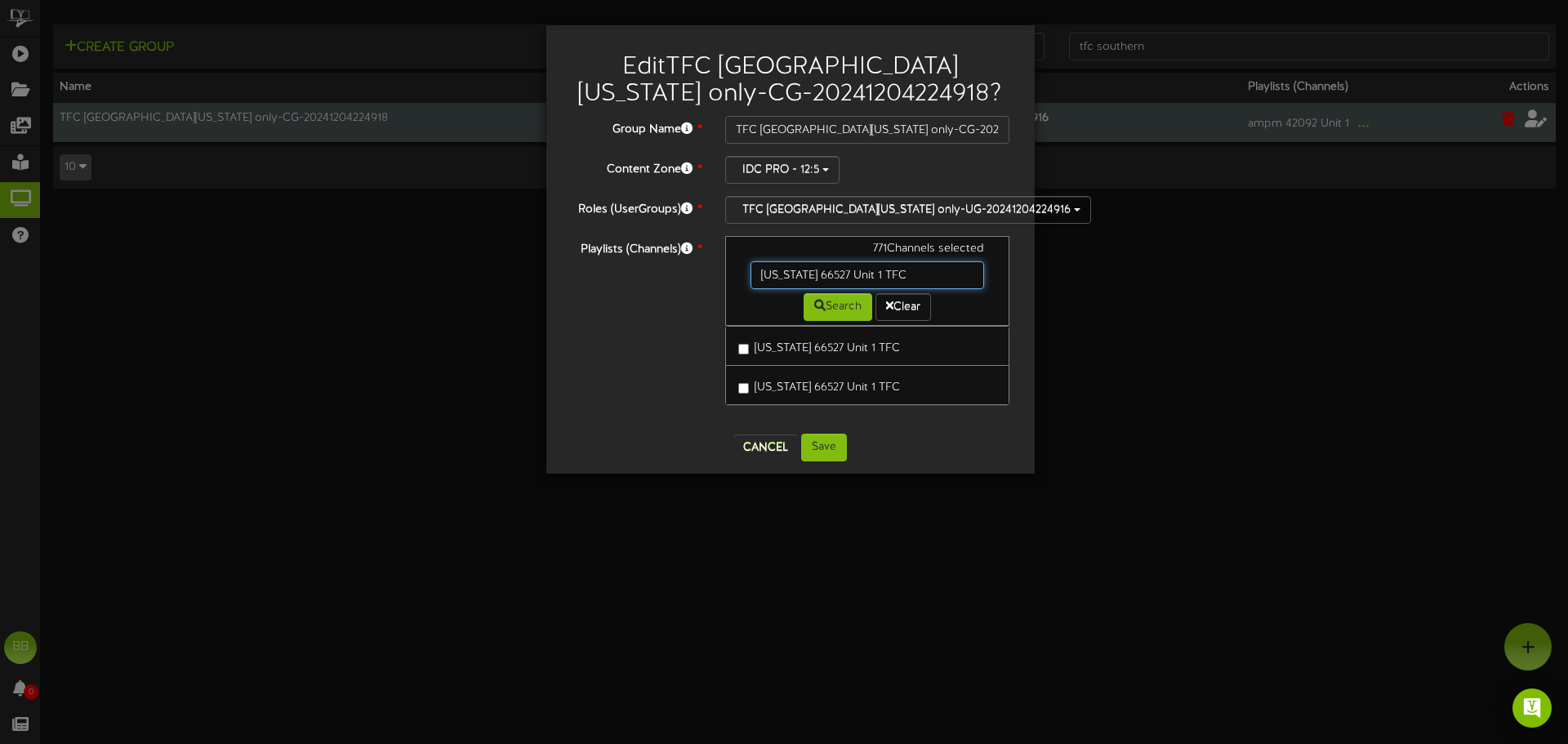
drag, startPoint x: 927, startPoint y: 272, endPoint x: 581, endPoint y: 267, distance: 346.0
click at [581, 267] on div "Playlists (Channels) * 771 Channels selected [US_STATE] 66527 Unit 1 TFC Search…" at bounding box center [789, 329] width 464 height 186
paste input "[US_STATE] 81839 UNIT 1"
click at [816, 313] on button "Search" at bounding box center [837, 307] width 69 height 28
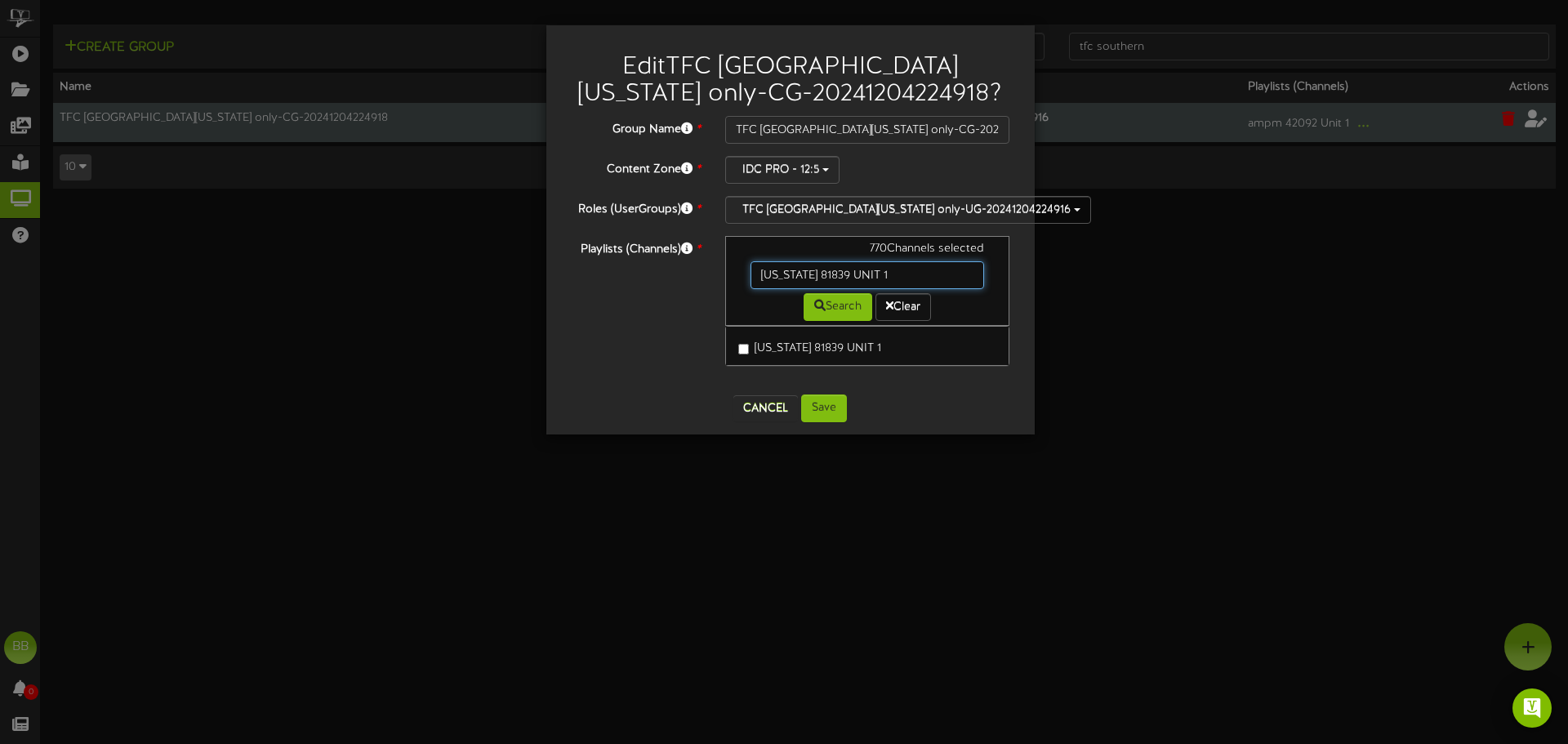
drag, startPoint x: 899, startPoint y: 283, endPoint x: 673, endPoint y: 281, distance: 226.0
click at [673, 281] on div "Playlists (Channels) * 770 Channels selected [US_STATE] 81839 UNIT 1 Search Cle…" at bounding box center [789, 309] width 464 height 146
paste input "[US_STATE] 7055 Unit"
click at [846, 309] on button "Search" at bounding box center [837, 307] width 69 height 28
drag, startPoint x: 920, startPoint y: 278, endPoint x: 685, endPoint y: 267, distance: 235.3
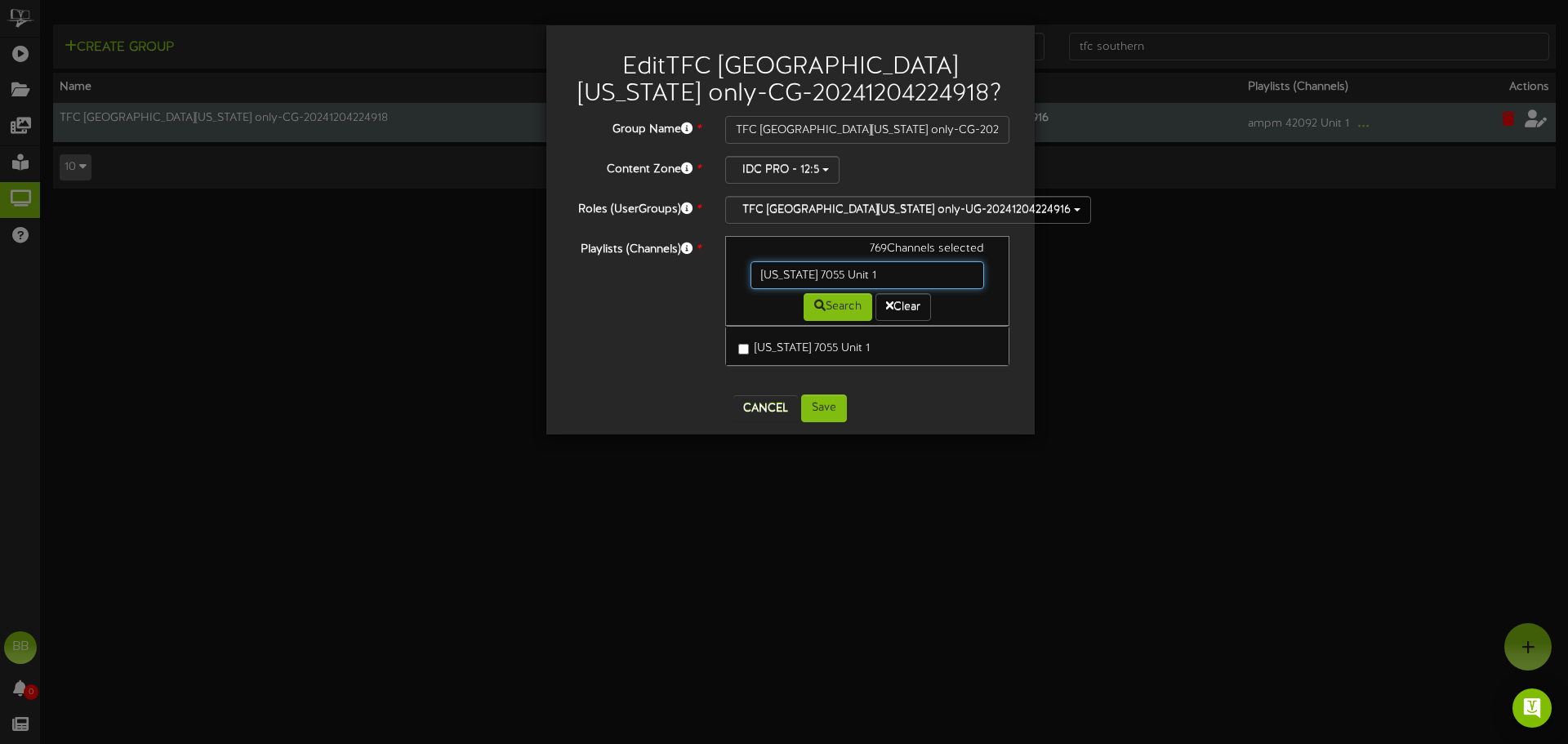
click at [685, 267] on div "Playlists (Channels) * 769 Channels selected [US_STATE][STREET_ADDRESS] Search …" at bounding box center [789, 309] width 464 height 146
paste input "82 u"
click at [834, 308] on button "Search" at bounding box center [837, 307] width 69 height 28
drag, startPoint x: 900, startPoint y: 282, endPoint x: 671, endPoint y: 293, distance: 229.3
click at [664, 287] on div "Playlists (Channels) * 768 Channels selected [US_STATE][STREET_ADDRESS] Search …" at bounding box center [789, 309] width 464 height 146
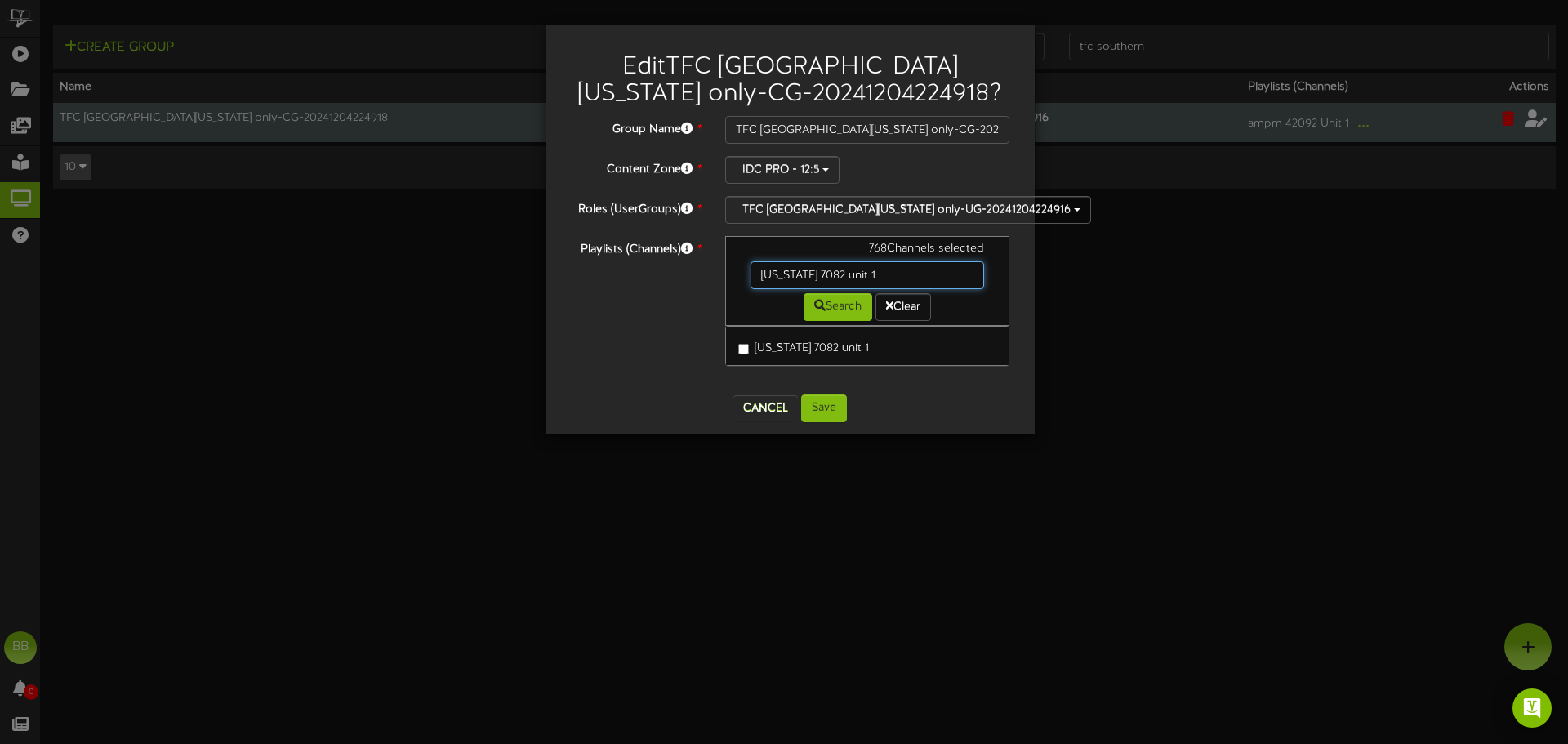
paste input "96"
click at [820, 315] on button "Search" at bounding box center [837, 307] width 69 height 28
drag, startPoint x: 653, startPoint y: 271, endPoint x: 628, endPoint y: 278, distance: 26.0
click at [621, 272] on div "Playlists (Channels) * 767 Channels selected [US_STATE] 7096 unit 1 Search Clea…" at bounding box center [789, 309] width 464 height 146
paste input "189"
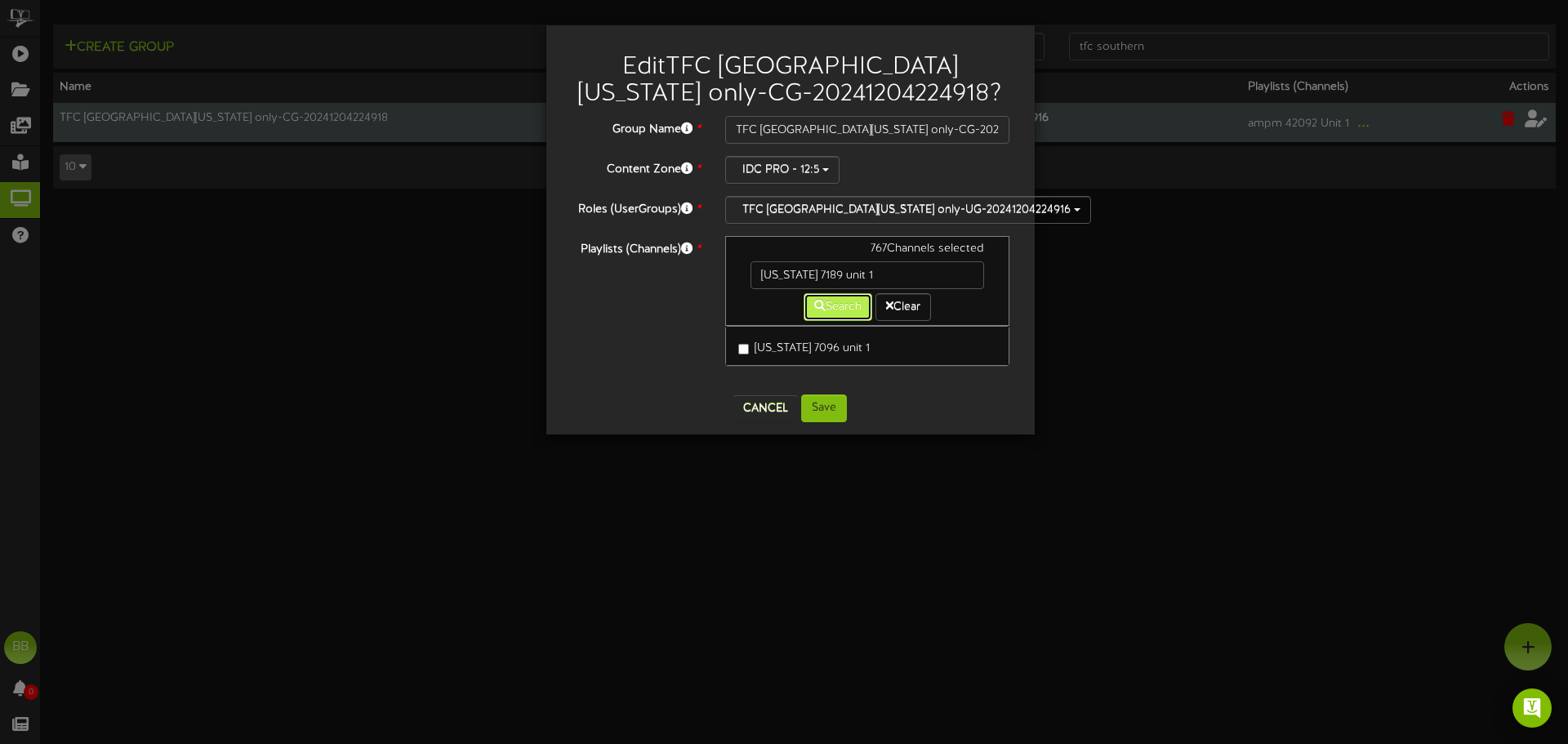
click at [814, 311] on icon at bounding box center [820, 306] width 12 height 12
drag, startPoint x: 926, startPoint y: 279, endPoint x: 695, endPoint y: 275, distance: 231.0
click at [695, 275] on div "Playlists (Channels) * 766 Channels selected [US_STATE] 7189 unit 1 Search Clea…" at bounding box center [789, 309] width 464 height 146
paste input "2"
type input "[US_STATE] 7189 unit 2"
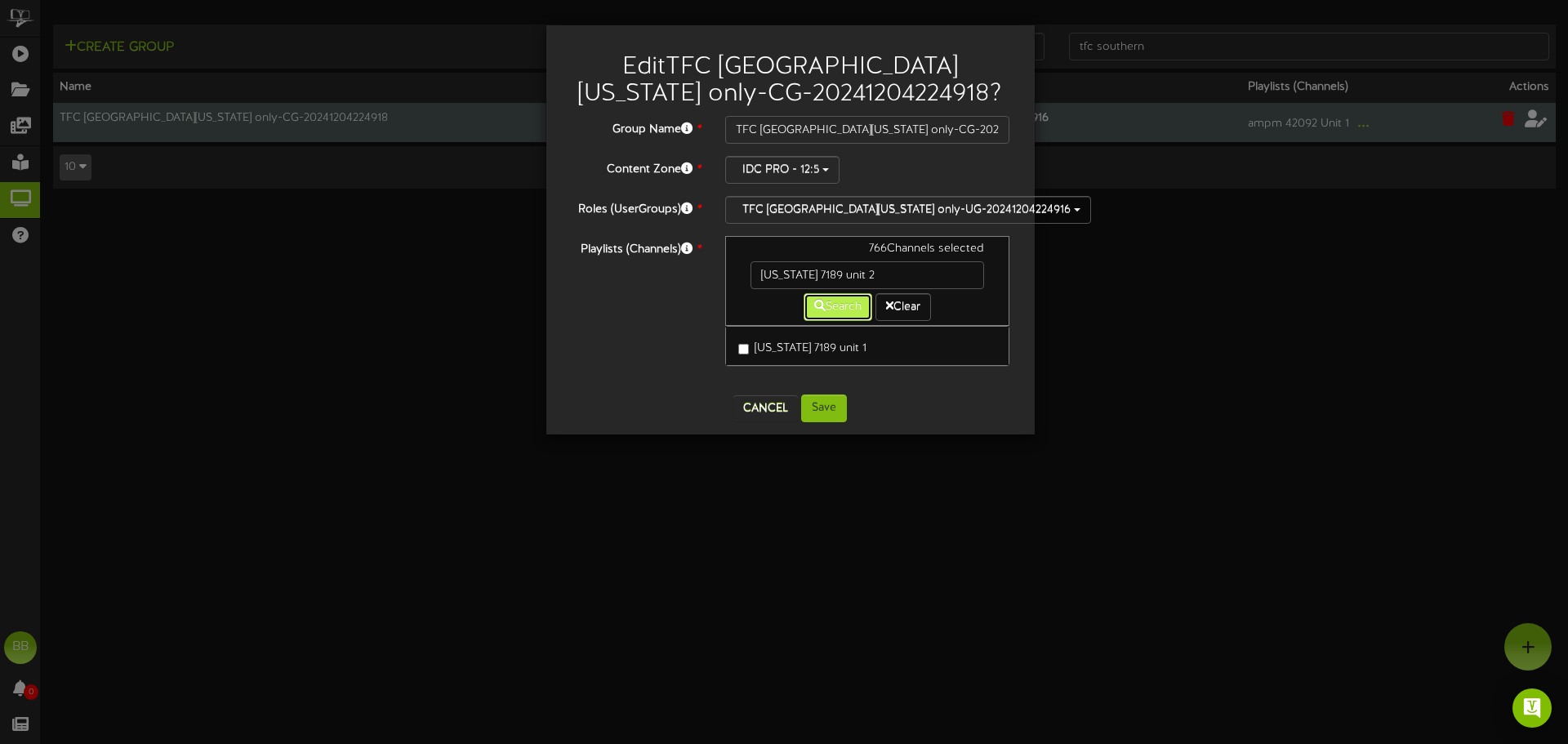
click at [829, 310] on button "Search" at bounding box center [837, 307] width 69 height 28
click at [819, 405] on button "Save" at bounding box center [824, 408] width 46 height 28
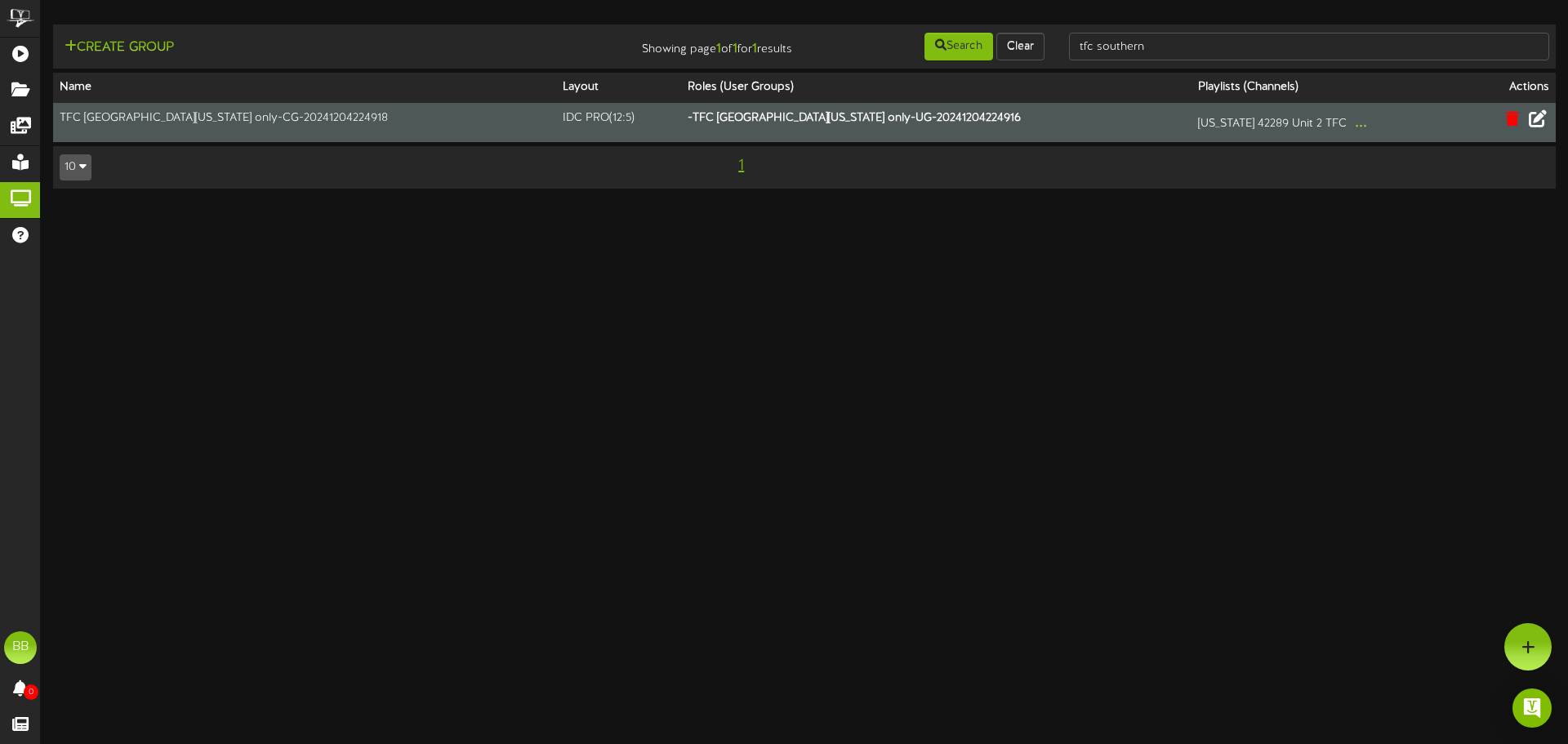
click at [1534, 122] on icon at bounding box center [1537, 118] width 18 height 18
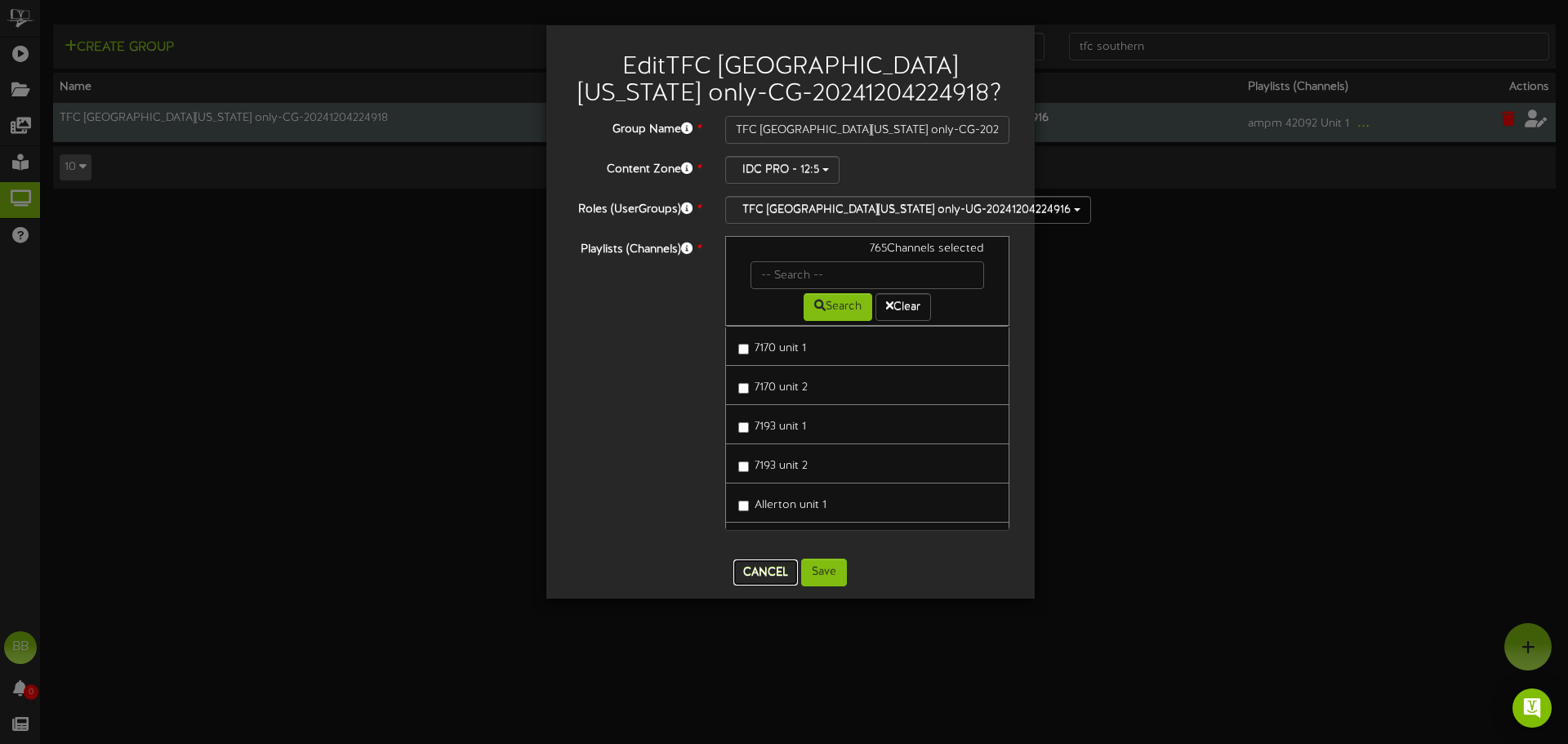
click at [765, 573] on button "Cancel" at bounding box center [765, 572] width 65 height 26
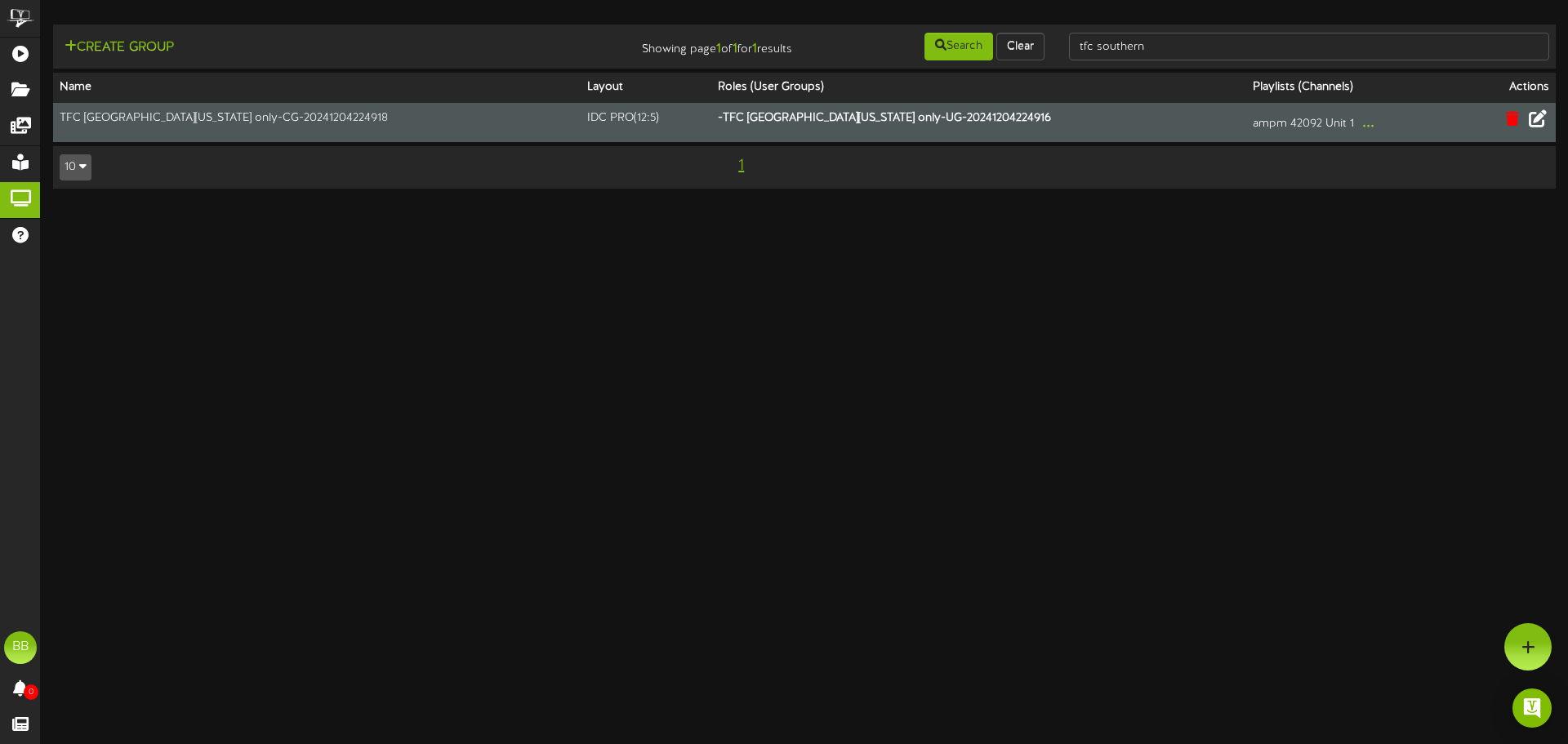
drag, startPoint x: 751, startPoint y: 484, endPoint x: 859, endPoint y: 431, distance: 120.3
click at [751, 205] on html "ChannelValet Playlists Folders Messages My Library Groups Help BB BPUSFoodTeam …" at bounding box center [784, 102] width 1568 height 205
